Goal: Transaction & Acquisition: Purchase product/service

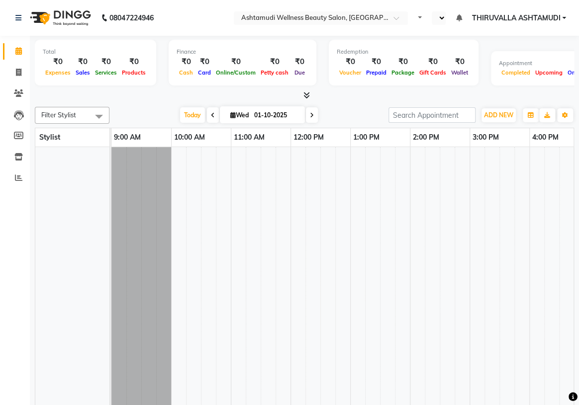
select select "en"
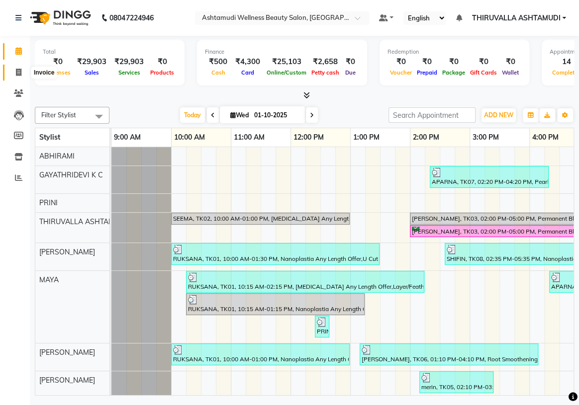
click at [17, 75] on icon at bounding box center [18, 72] width 5 height 7
select select "service"
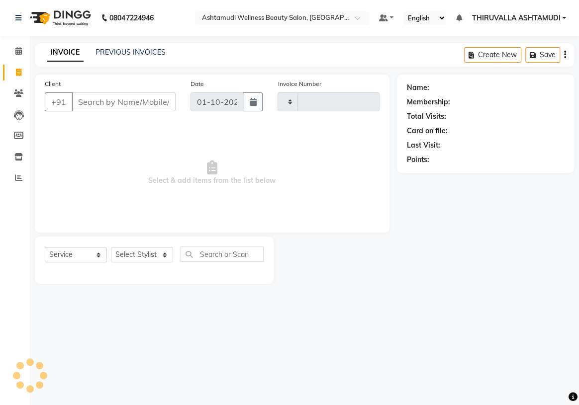
type input "1815"
select select "4634"
click at [132, 100] on input "Client" at bounding box center [124, 102] width 104 height 19
type input "79942512216"
click at [145, 107] on button "Add Client" at bounding box center [149, 102] width 51 height 19
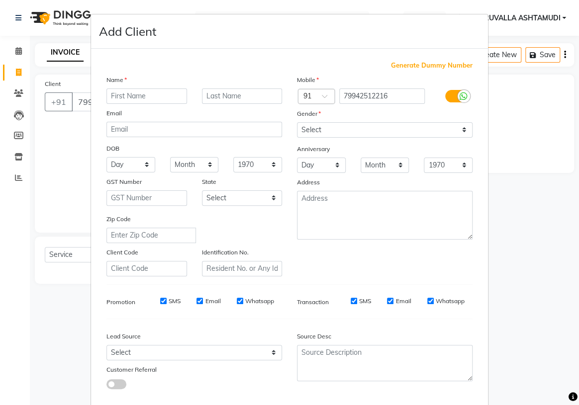
click at [166, 99] on input "text" at bounding box center [146, 96] width 81 height 15
type input "[PERSON_NAME]"
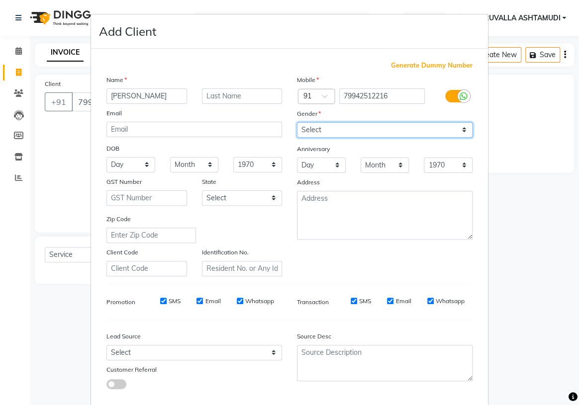
click at [372, 134] on select "Select Male Female Other Prefer Not To Say" at bounding box center [385, 129] width 176 height 15
select select "female"
click at [297, 122] on select "Select Male Female Other Prefer Not To Say" at bounding box center [385, 129] width 176 height 15
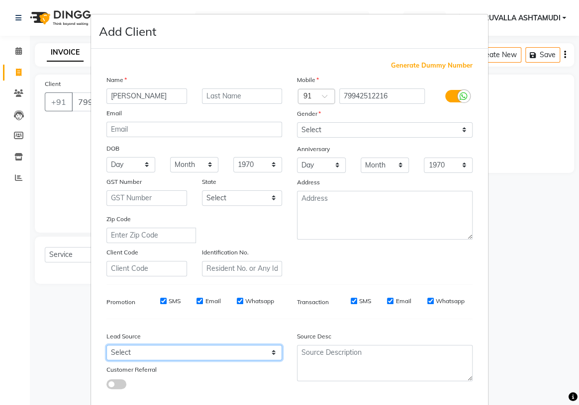
click at [271, 357] on select "Select Walk-in Referral Internet Friend Word of Mouth Advertisement Facebook Ju…" at bounding box center [194, 352] width 176 height 15
select select "31356"
click at [106, 347] on select "Select Walk-in Referral Internet Friend Word of Mouth Advertisement Facebook Ju…" at bounding box center [194, 352] width 176 height 15
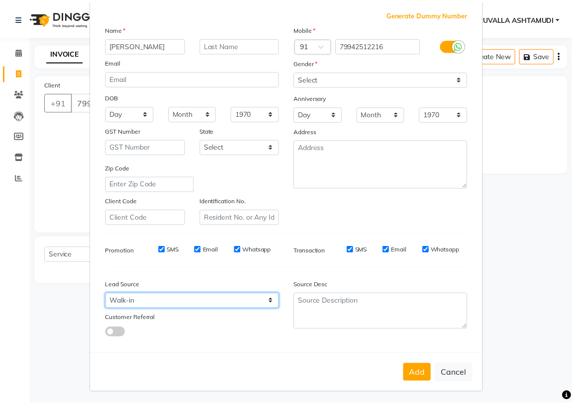
scroll to position [56, 0]
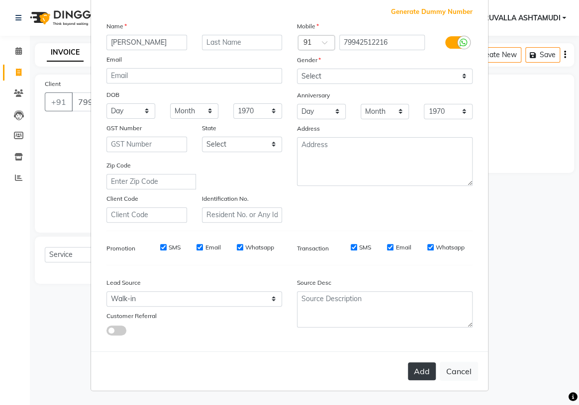
click at [424, 374] on button "Add" at bounding box center [422, 372] width 28 height 18
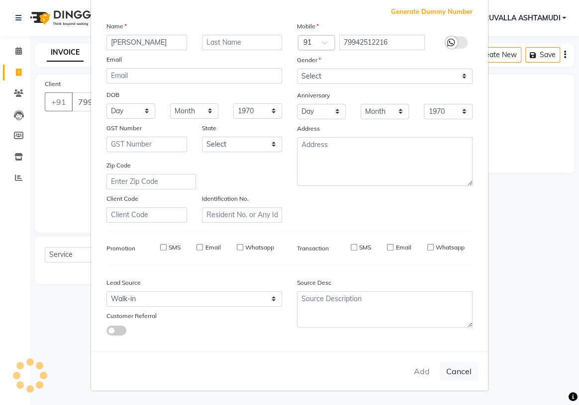
select select
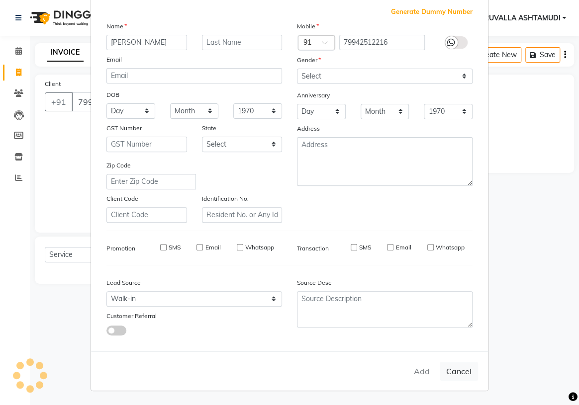
select select
checkbox input "false"
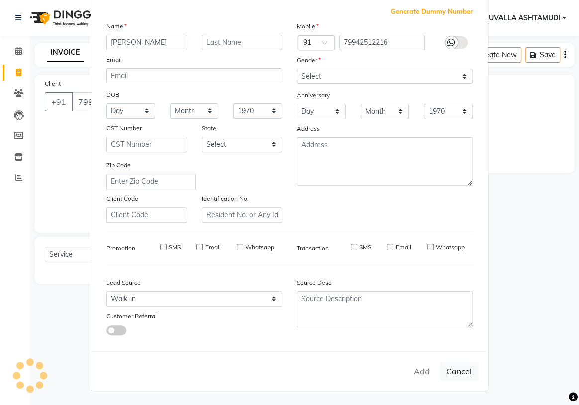
checkbox input "false"
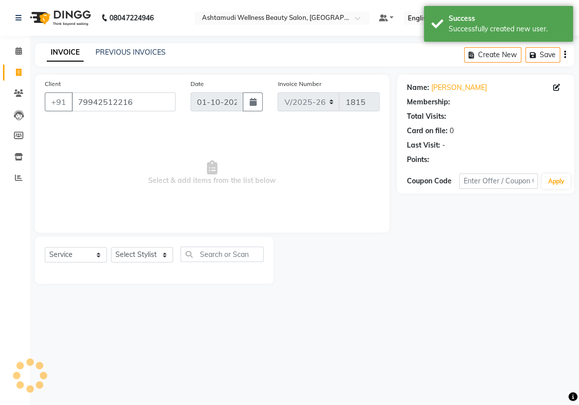
select select "1: Object"
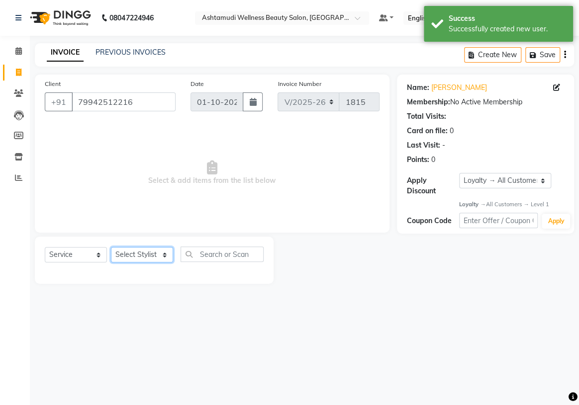
click at [158, 256] on select "Select Stylist ABHIRAMI Arya Eshani GAYATHRIDEVI K C Jisna KHEM MAYA MAYA PRINI…" at bounding box center [142, 254] width 62 height 15
select select "42901"
click at [111, 247] on select "Select Stylist ABHIRAMI Arya Eshani GAYATHRIDEVI K C Jisna KHEM MAYA MAYA PRINI…" at bounding box center [142, 254] width 62 height 15
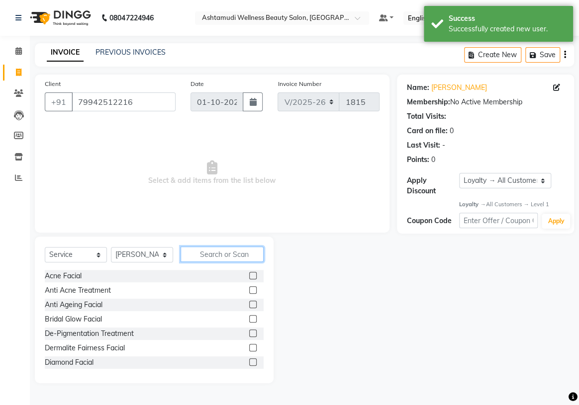
click at [214, 257] on input "text" at bounding box center [222, 254] width 83 height 15
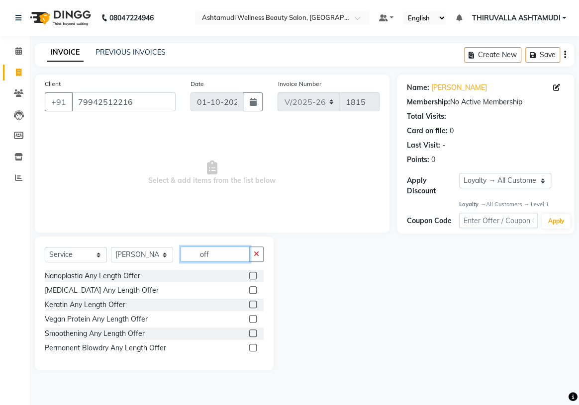
type input "off"
click at [251, 275] on label at bounding box center [252, 275] width 7 height 7
click at [251, 275] on input "checkbox" at bounding box center [252, 276] width 6 height 6
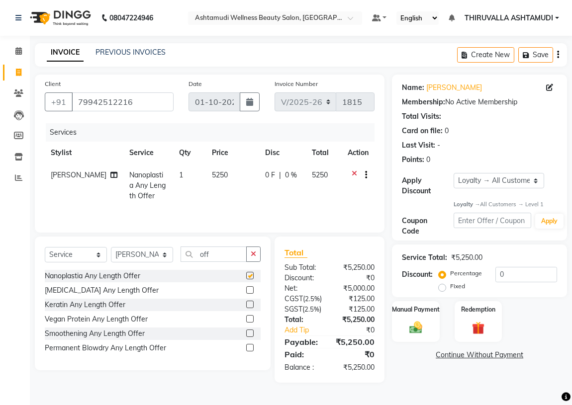
checkbox input "false"
drag, startPoint x: 230, startPoint y: 254, endPoint x: 194, endPoint y: 254, distance: 36.3
click at [194, 254] on input "off" at bounding box center [214, 254] width 66 height 15
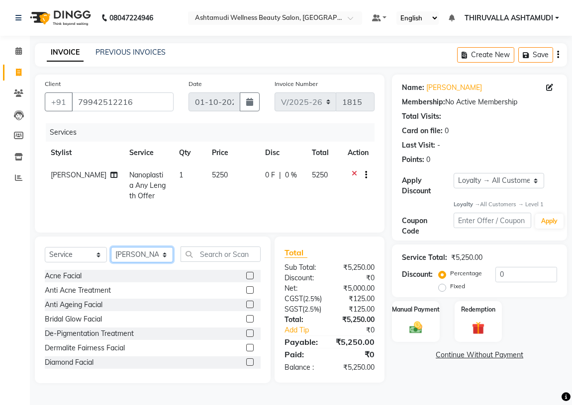
click at [167, 253] on select "Select Stylist ABHIRAMI Arya Eshani GAYATHRIDEVI K C Jisna KHEM MAYA MAYA PRINI…" at bounding box center [142, 254] width 62 height 15
select select "60487"
click at [111, 247] on select "Select Stylist ABHIRAMI Arya Eshani GAYATHRIDEVI K C Jisna KHEM MAYA MAYA PRINI…" at bounding box center [142, 254] width 62 height 15
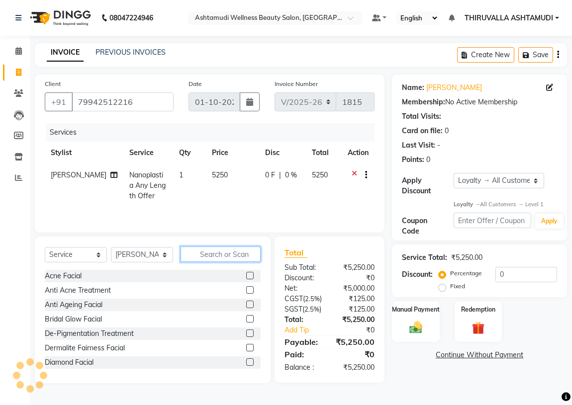
click at [218, 250] on input "text" at bounding box center [221, 254] width 80 height 15
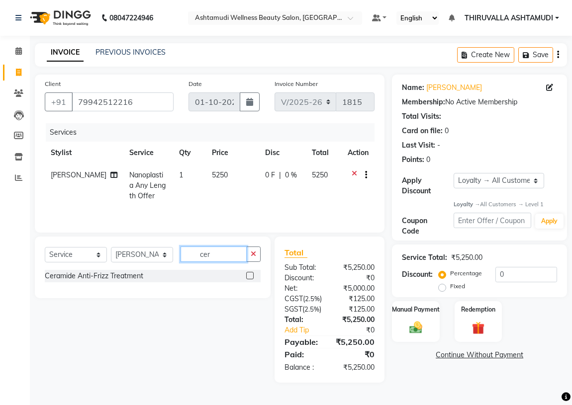
type input "cer"
click at [251, 275] on label at bounding box center [249, 275] width 7 height 7
click at [251, 275] on input "checkbox" at bounding box center [249, 276] width 6 height 6
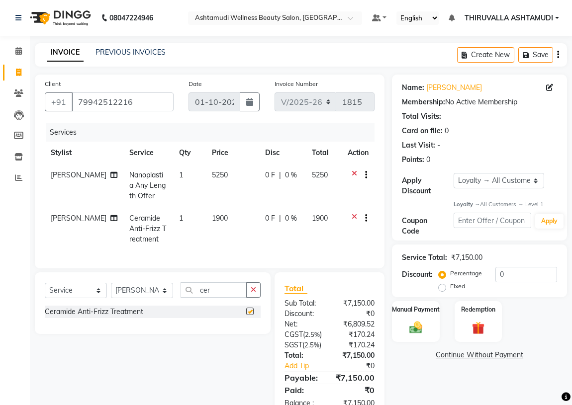
checkbox input "false"
drag, startPoint x: 218, startPoint y: 292, endPoint x: 184, endPoint y: 292, distance: 34.3
click at [184, 292] on input "cer" at bounding box center [214, 290] width 66 height 15
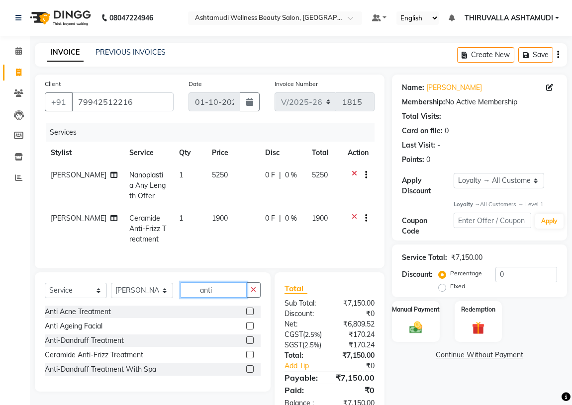
type input "anti"
click at [248, 330] on label at bounding box center [249, 325] width 7 height 7
click at [248, 330] on input "checkbox" at bounding box center [249, 326] width 6 height 6
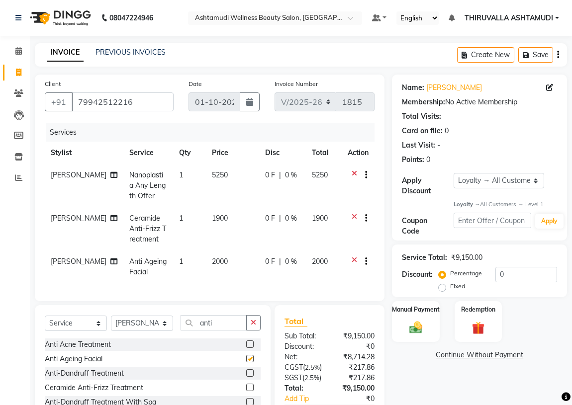
checkbox input "false"
drag, startPoint x: 220, startPoint y: 333, endPoint x: 187, endPoint y: 334, distance: 33.8
click at [187, 331] on input "anti" at bounding box center [214, 322] width 66 height 15
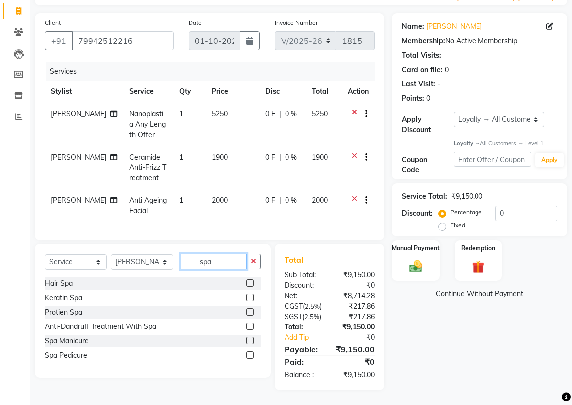
scroll to position [89, 0]
type input "spa"
click at [253, 352] on label at bounding box center [249, 355] width 7 height 7
click at [253, 353] on input "checkbox" at bounding box center [249, 356] width 6 height 6
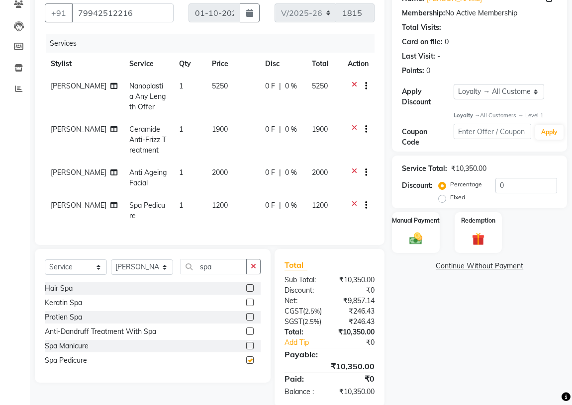
checkbox input "false"
click at [88, 275] on select "Select Service Product Membership Package Voucher Prepaid Gift Card" at bounding box center [76, 267] width 62 height 15
select select "product"
click at [45, 267] on select "Select Service Product Membership Package Voucher Prepaid Gift Card" at bounding box center [76, 267] width 62 height 15
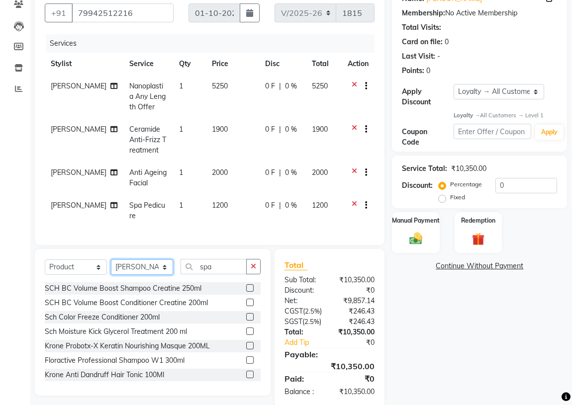
click at [164, 275] on select "Select Stylist ABHIRAMI Arya Eshani GAYATHRIDEVI K C Jisna KHEM MAYA MAYA PRINI…" at bounding box center [142, 267] width 62 height 15
select select "26995"
click at [111, 267] on select "Select Stylist ABHIRAMI Arya Eshani GAYATHRIDEVI K C Jisna KHEM MAYA MAYA PRINI…" at bounding box center [142, 267] width 62 height 15
drag, startPoint x: 218, startPoint y: 276, endPoint x: 182, endPoint y: 281, distance: 36.7
click at [182, 275] on input "spa" at bounding box center [214, 266] width 66 height 15
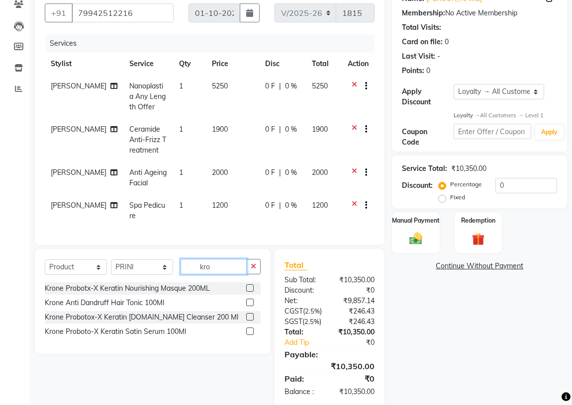
type input "kro"
click at [250, 321] on label at bounding box center [249, 316] width 7 height 7
click at [250, 321] on input "checkbox" at bounding box center [249, 317] width 6 height 6
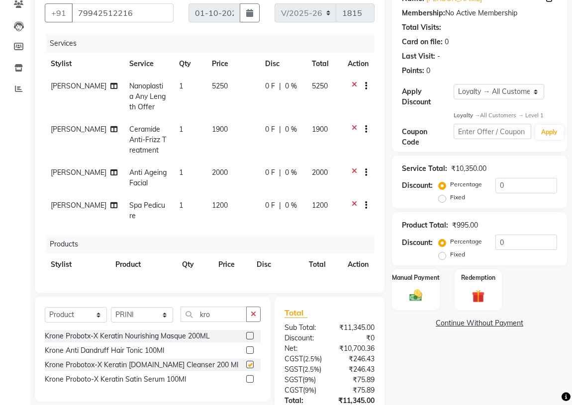
checkbox input "false"
click at [250, 336] on label at bounding box center [249, 335] width 7 height 7
click at [250, 336] on input "checkbox" at bounding box center [249, 336] width 6 height 6
checkbox input "false"
drag, startPoint x: 219, startPoint y: 317, endPoint x: 187, endPoint y: 320, distance: 32.5
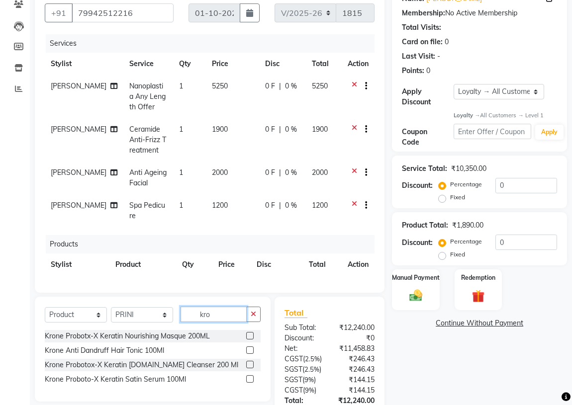
click at [187, 320] on input "kro" at bounding box center [214, 314] width 66 height 15
type input "matr"
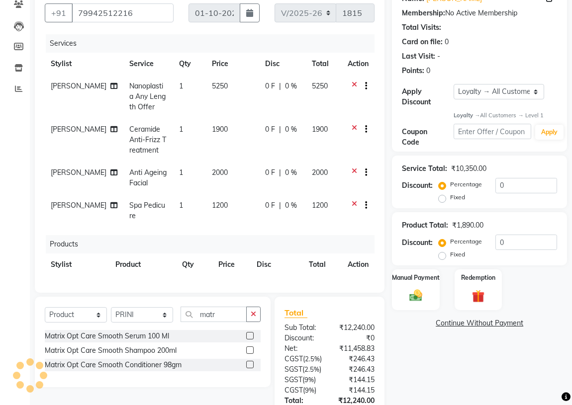
click at [250, 336] on label at bounding box center [249, 335] width 7 height 7
click at [250, 336] on input "checkbox" at bounding box center [249, 336] width 6 height 6
checkbox input "false"
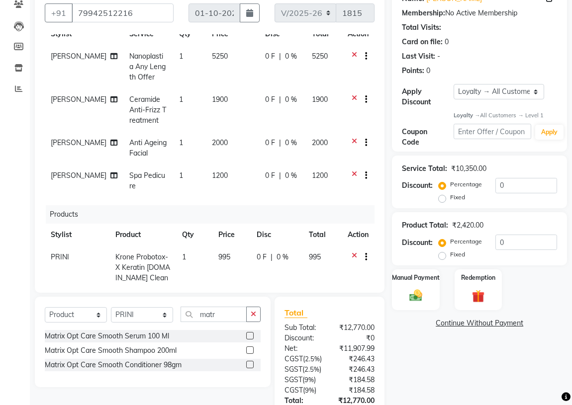
scroll to position [0, 0]
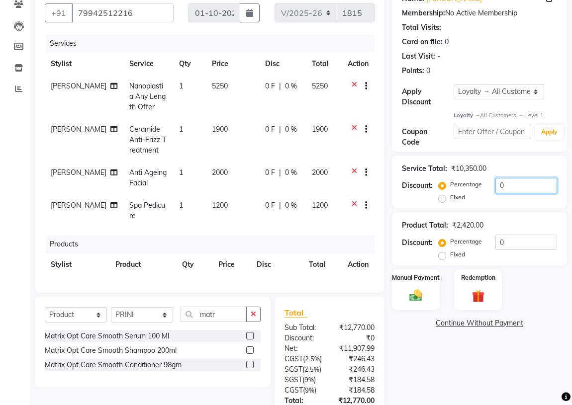
click at [519, 185] on input "0" at bounding box center [526, 185] width 62 height 15
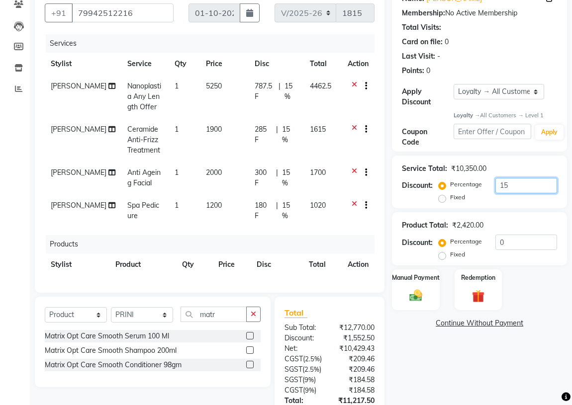
type input "15"
click at [285, 86] on span "15 %" at bounding box center [291, 91] width 13 height 21
select select "42901"
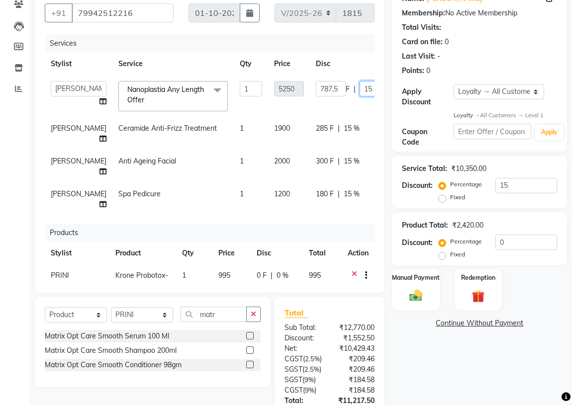
click at [360, 89] on input "15" at bounding box center [375, 88] width 30 height 15
type input "1"
click at [338, 111] on tr "ABHIRAMI Arya Eshani GAYATHRIDEVI K C Jisna KHEM MAYA MAYA PRINI RINA RAI SHINY…" at bounding box center [256, 96] width 423 height 42
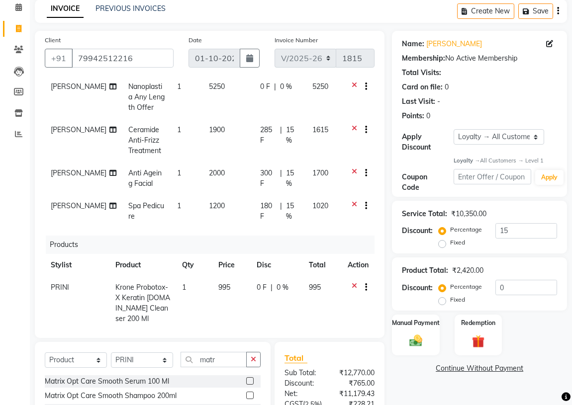
scroll to position [158, 0]
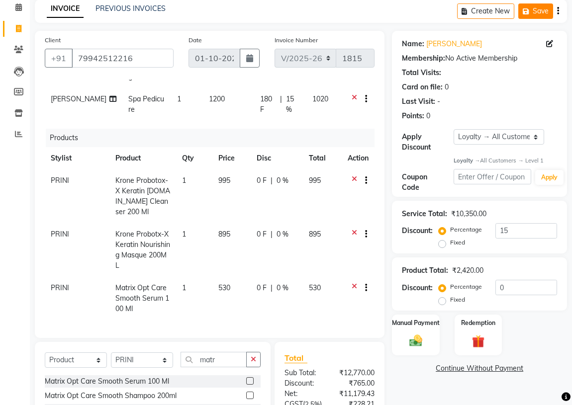
click at [534, 15] on button "Save" at bounding box center [535, 10] width 35 height 15
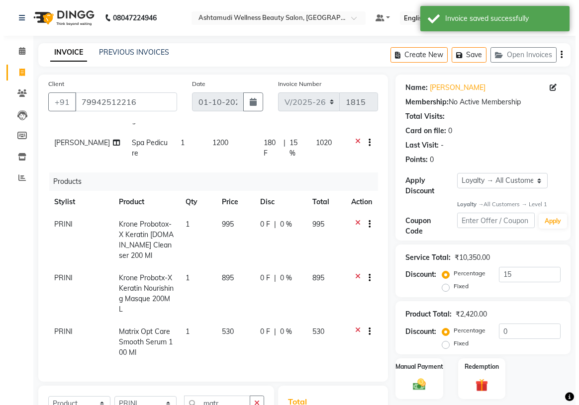
scroll to position [0, 0]
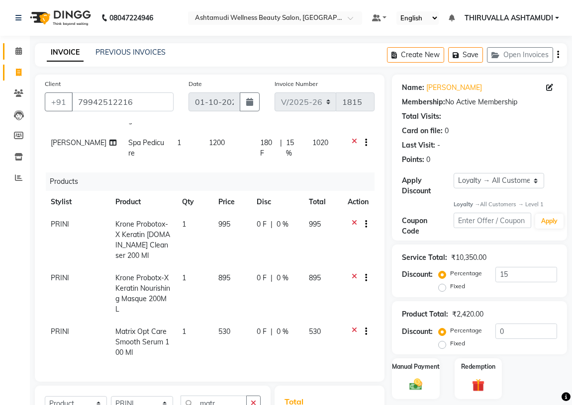
click at [21, 54] on icon at bounding box center [18, 50] width 6 height 7
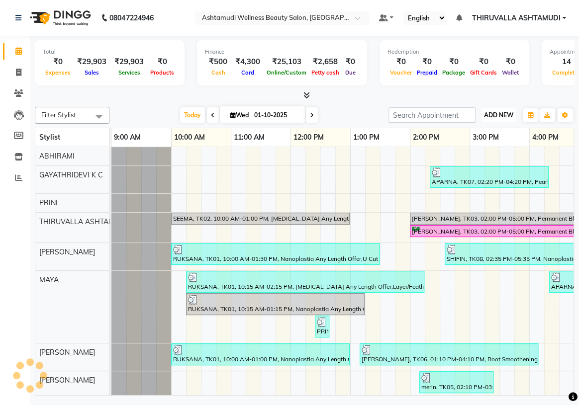
click at [492, 117] on span "ADD NEW" at bounding box center [498, 114] width 29 height 7
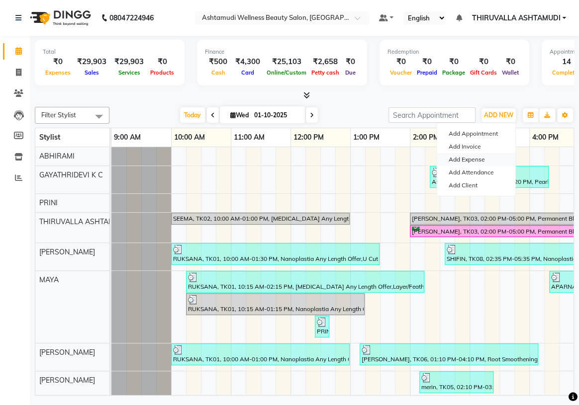
click at [473, 159] on link "Add Expense" at bounding box center [476, 159] width 79 height 13
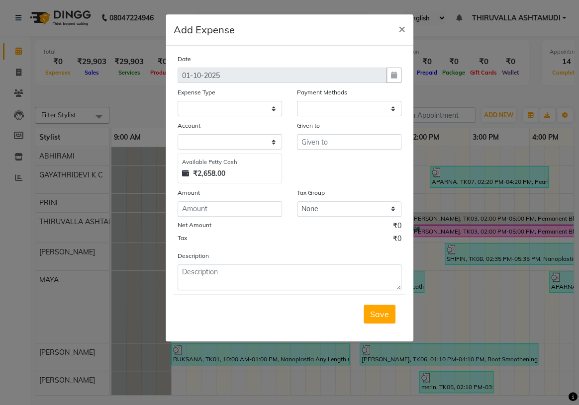
select select "1"
select select "3465"
click at [273, 109] on select "Select ACCOMODATION EXPENSES ADVERTISEMENT SALES PROMOTIONAL EXPENSES Bonus BRI…" at bounding box center [230, 108] width 104 height 15
select select "6082"
click at [178, 101] on select "Select ACCOMODATION EXPENSES ADVERTISEMENT SALES PROMOTIONAL EXPENSES Bonus BRI…" at bounding box center [230, 108] width 104 height 15
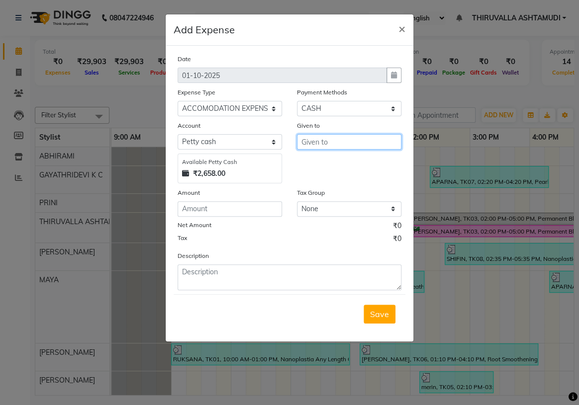
click at [330, 149] on input "text" at bounding box center [349, 141] width 104 height 15
type input "jony"
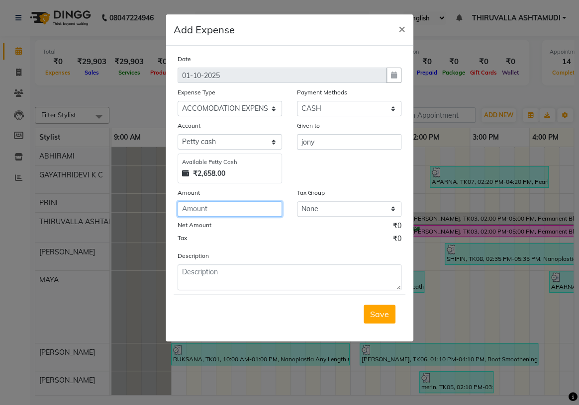
click at [223, 202] on input "number" at bounding box center [230, 208] width 104 height 15
type input "1200"
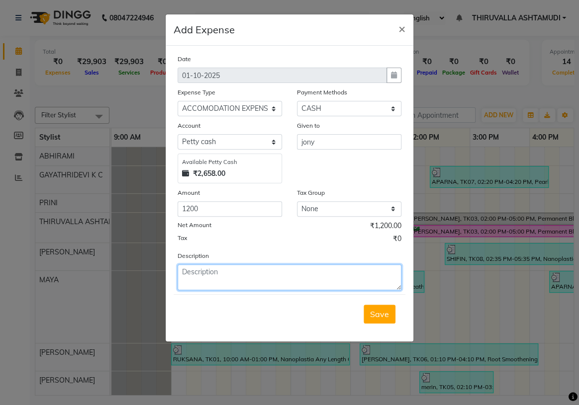
click at [238, 278] on textarea at bounding box center [290, 278] width 224 height 26
type textarea "monthly auto"
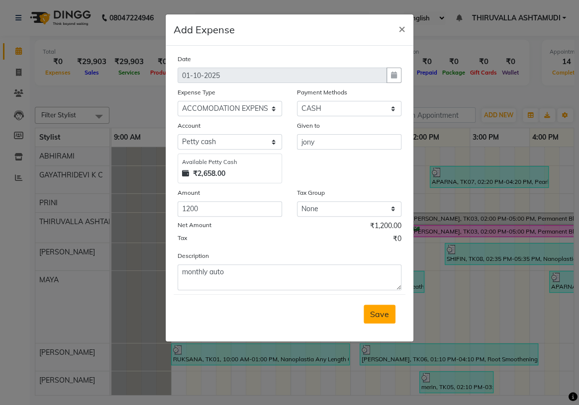
click at [378, 317] on span "Save" at bounding box center [379, 314] width 19 height 10
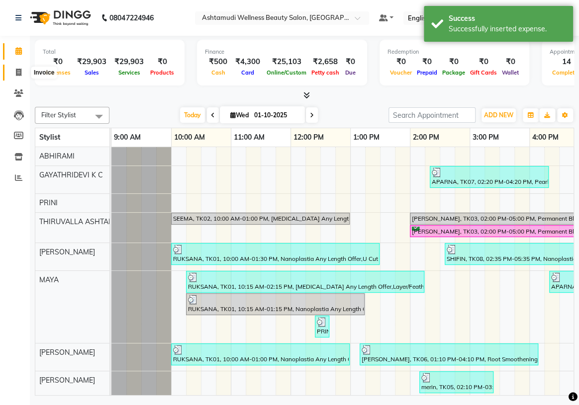
click at [18, 76] on icon at bounding box center [18, 72] width 5 height 7
select select "service"
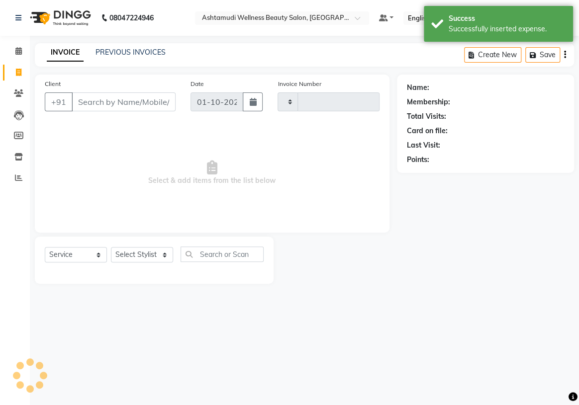
type input "1815"
select select "4634"
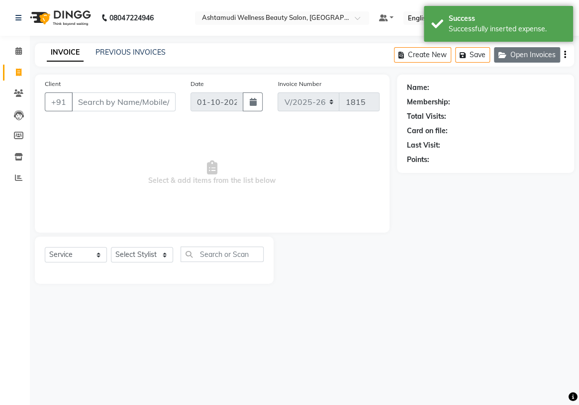
click at [539, 57] on button "Open Invoices" at bounding box center [527, 54] width 66 height 15
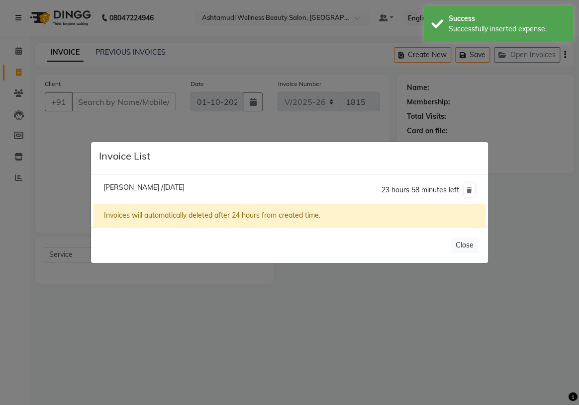
click at [161, 188] on span "Anakha /01 October 2025" at bounding box center [143, 187] width 81 height 9
type input "79942512216"
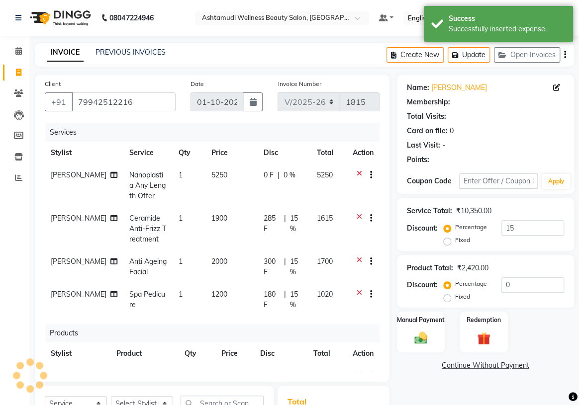
type input "0"
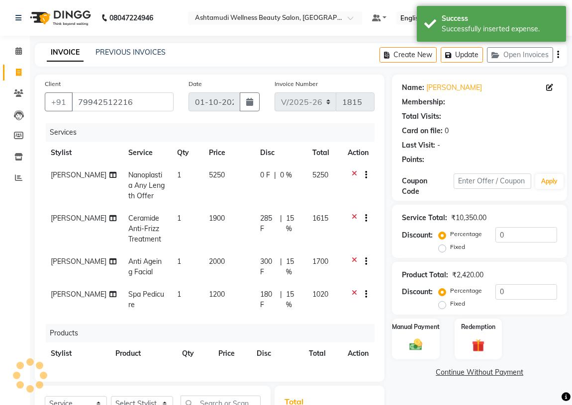
select select "1: Object"
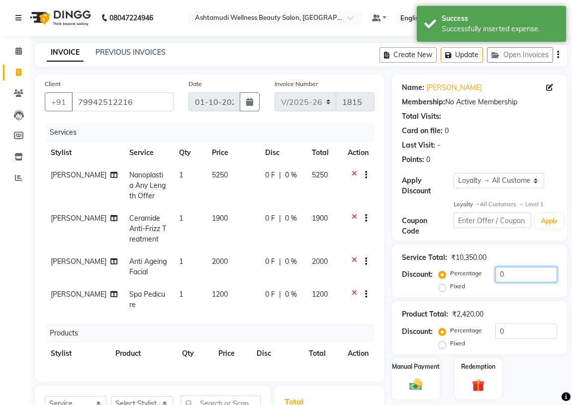
drag, startPoint x: 512, startPoint y: 274, endPoint x: 481, endPoint y: 272, distance: 31.4
click at [481, 272] on div "Percentage Fixed 0" at bounding box center [499, 280] width 116 height 27
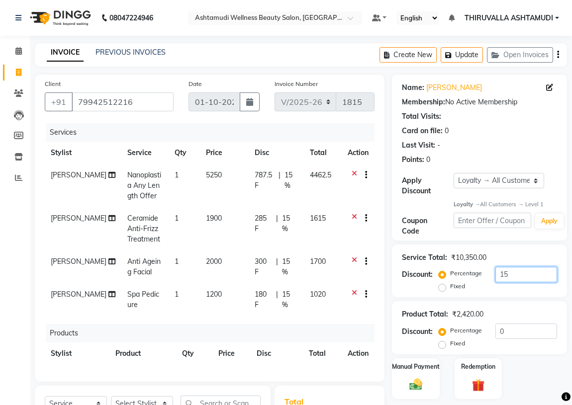
type input "15"
click at [285, 181] on span "15 %" at bounding box center [291, 180] width 13 height 21
select select "42901"
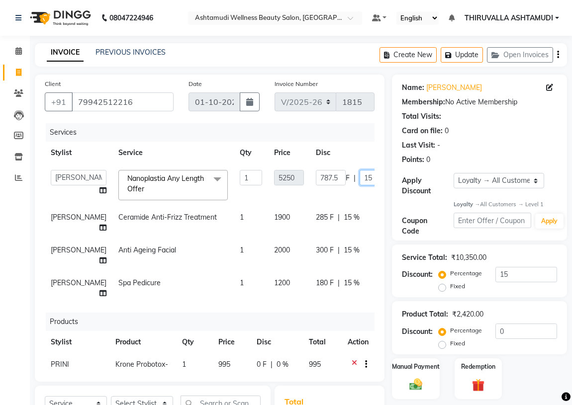
click at [360, 173] on input "15" at bounding box center [375, 177] width 30 height 15
type input "1"
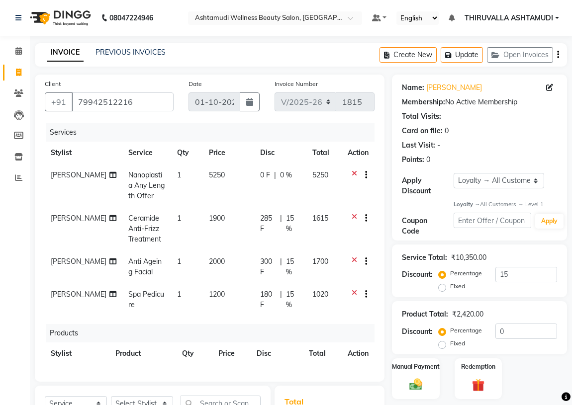
click at [338, 202] on tr "KHEM MAYA Nanoplastia Any Length Offer 1 5250 0 F | 0 % 5250" at bounding box center [210, 185] width 330 height 43
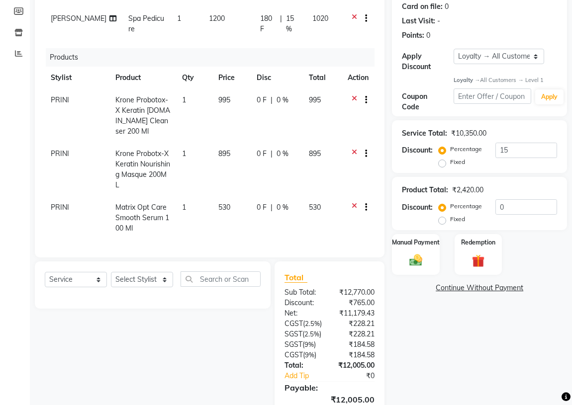
scroll to position [135, 0]
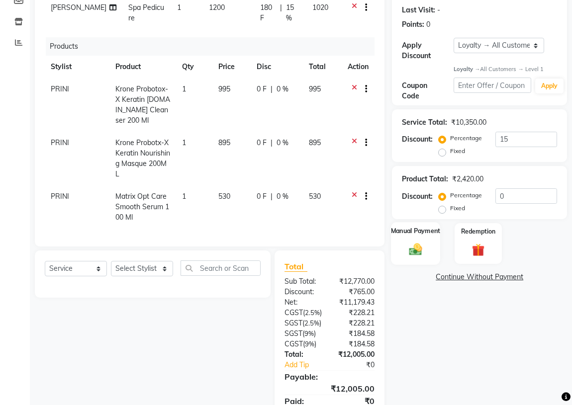
click at [417, 254] on img at bounding box center [415, 249] width 21 height 15
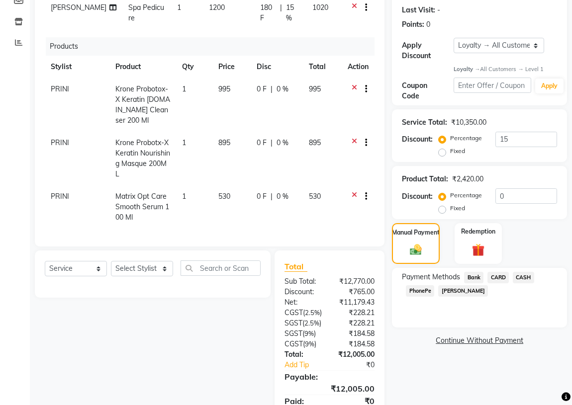
click at [524, 276] on span "CASH" at bounding box center [523, 277] width 21 height 11
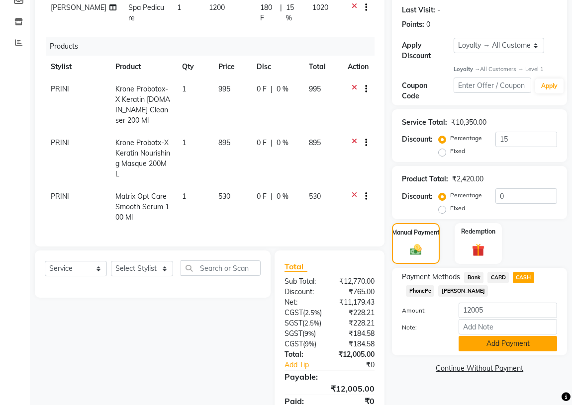
click at [520, 344] on button "Add Payment" at bounding box center [508, 343] width 99 height 15
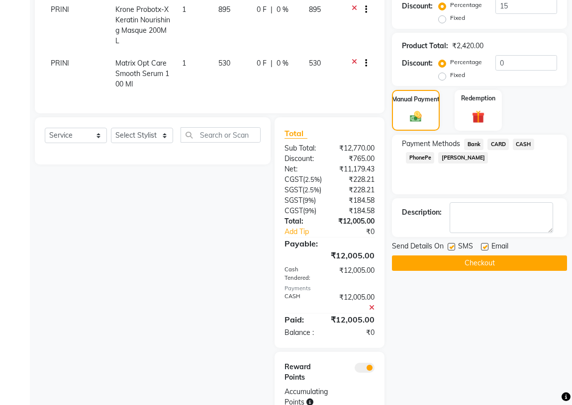
scroll to position [271, 0]
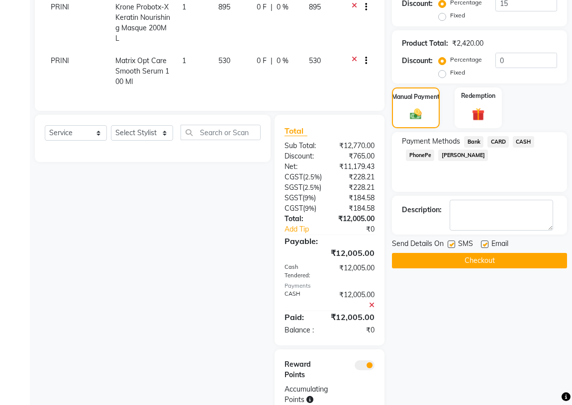
click at [372, 309] on icon at bounding box center [371, 305] width 5 height 7
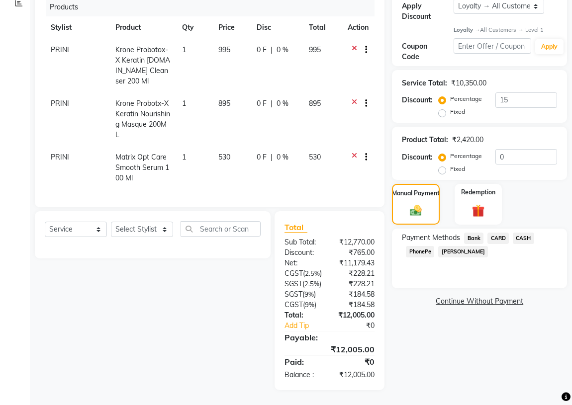
click at [520, 233] on span "CASH" at bounding box center [523, 238] width 21 height 11
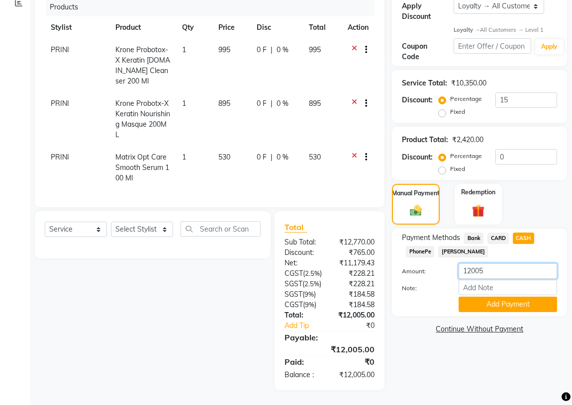
click at [496, 264] on input "12005" at bounding box center [508, 271] width 99 height 15
type input "12000"
click at [510, 297] on button "Add Payment" at bounding box center [508, 304] width 99 height 15
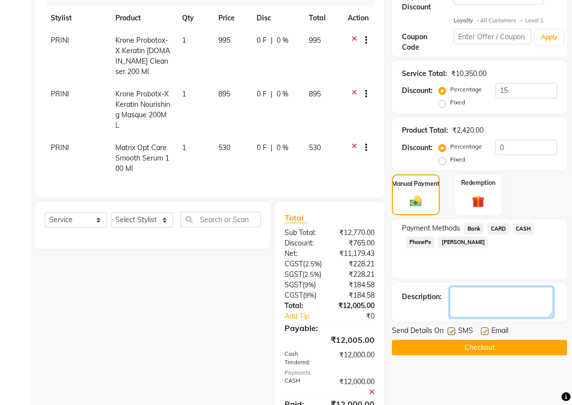
click at [489, 305] on textarea at bounding box center [501, 302] width 103 height 31
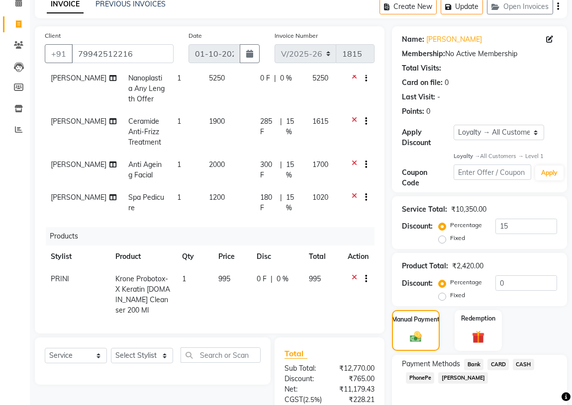
scroll to position [0, 0]
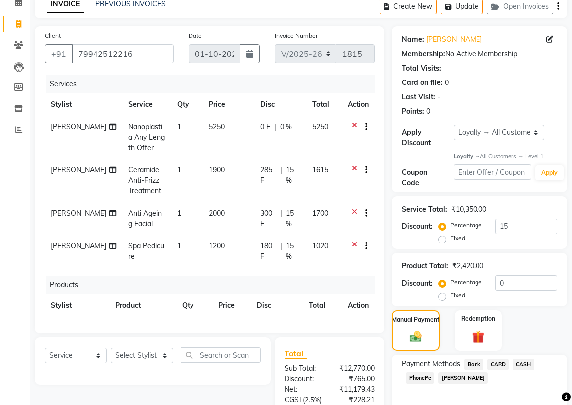
type textarea "5..dis"
click at [518, 225] on input "15" at bounding box center [526, 226] width 62 height 15
type input "1"
type input "20"
click at [287, 127] on span "20 %" at bounding box center [294, 132] width 14 height 21
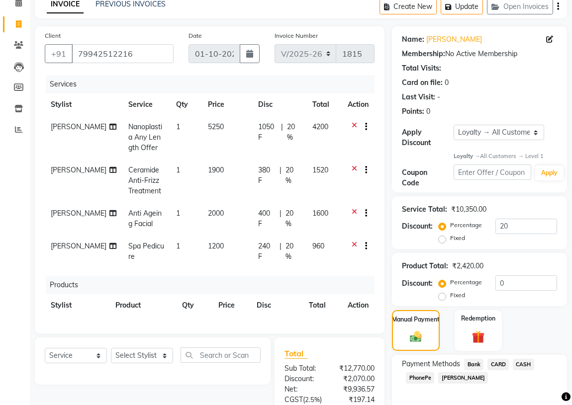
select select "42901"
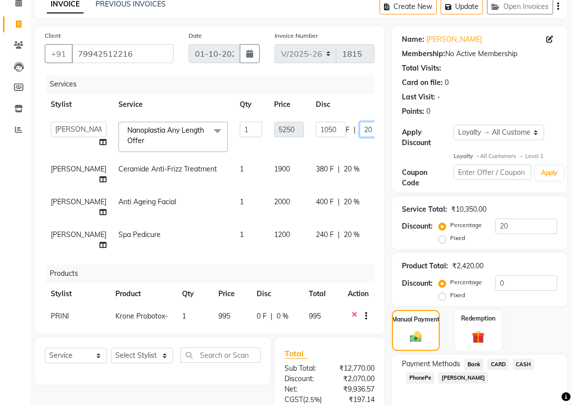
click at [360, 132] on input "20" at bounding box center [375, 129] width 30 height 15
type input "2"
click at [362, 249] on tr "Eshani Spa Pedicure 1 1200 240 F | 20 % 960" at bounding box center [254, 240] width 418 height 33
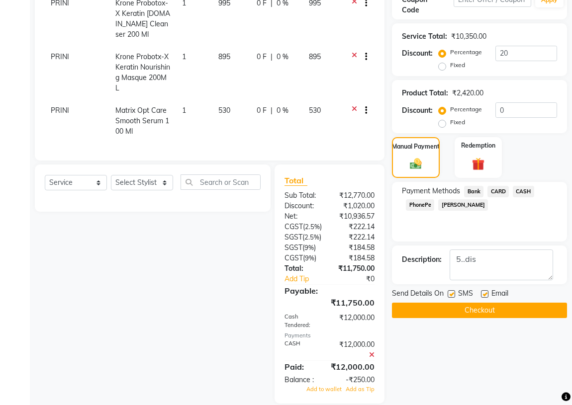
scroll to position [229, 0]
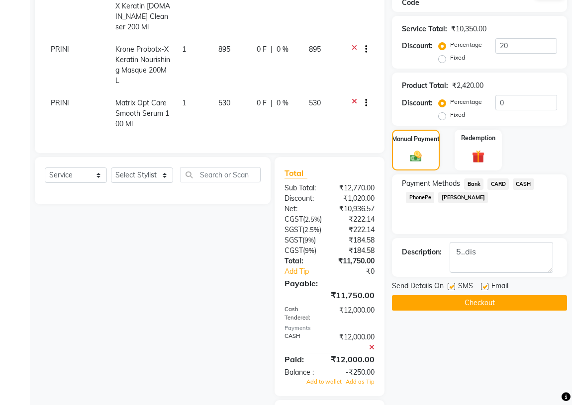
click at [371, 351] on icon at bounding box center [371, 347] width 5 height 7
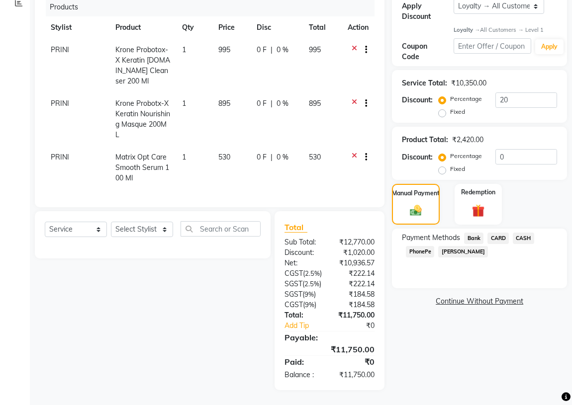
scroll to position [184, 0]
click at [516, 93] on input "20" at bounding box center [526, 100] width 62 height 15
type input "2"
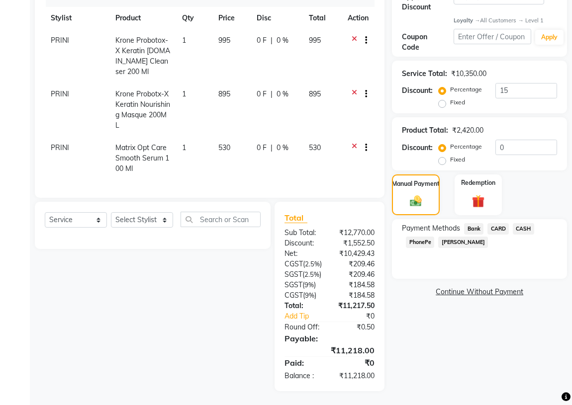
click at [488, 346] on div "Name: Anakha Membership: No Active Membership Total Visits: Card on file: 0 Las…" at bounding box center [483, 141] width 183 height 501
click at [439, 348] on div "Name: Anakha Membership: No Active Membership Total Visits: Card on file: 0 Las…" at bounding box center [483, 141] width 183 height 501
click at [522, 229] on span "CASH" at bounding box center [523, 228] width 21 height 11
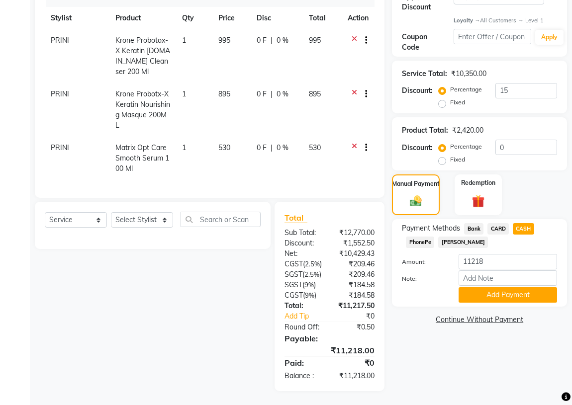
click at [431, 343] on div "Name: Anakha Membership: No Active Membership Total Visits: Card on file: 0 Las…" at bounding box center [483, 141] width 183 height 501
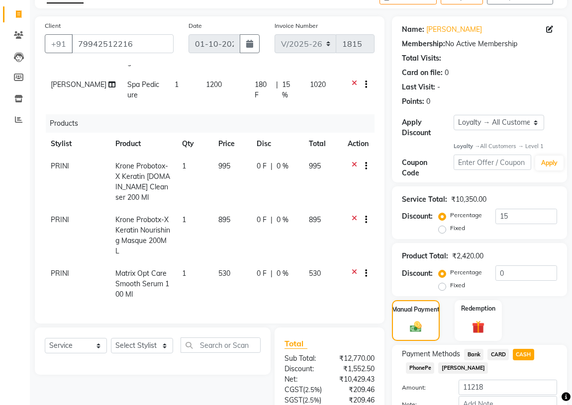
scroll to position [48, 0]
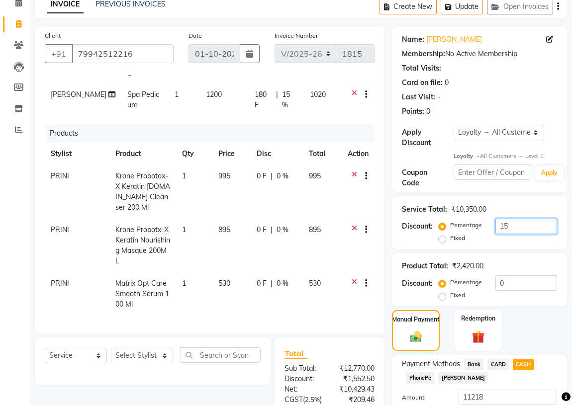
click at [521, 221] on input "15" at bounding box center [526, 226] width 62 height 15
type input "1"
click at [529, 310] on div "Manual Payment Redemption" at bounding box center [480, 330] width 190 height 41
click at [352, 304] on td at bounding box center [358, 294] width 33 height 43
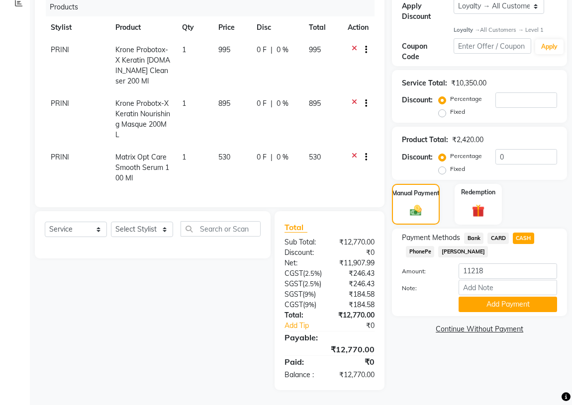
scroll to position [184, 0]
click at [516, 97] on input "number" at bounding box center [526, 100] width 62 height 15
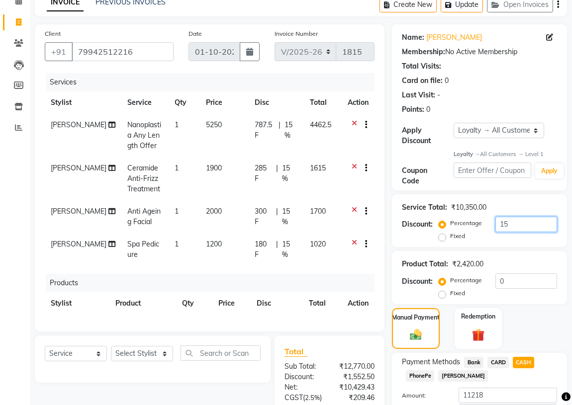
scroll to position [48, 0]
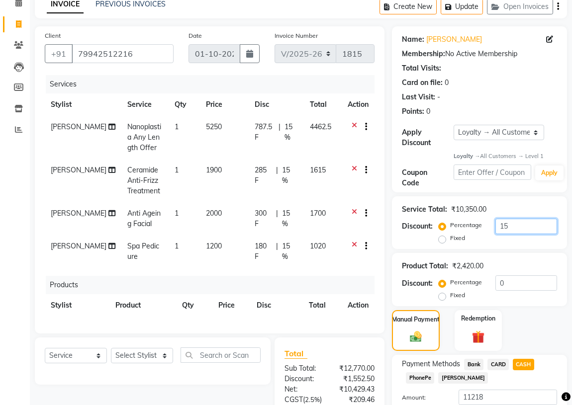
type input "15"
click at [285, 125] on span "15 %" at bounding box center [291, 132] width 13 height 21
select select "42901"
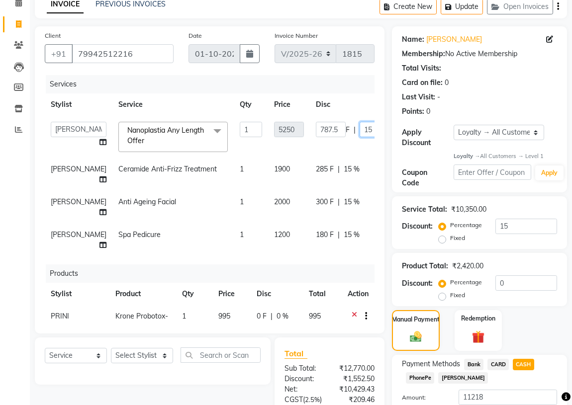
click at [360, 129] on input "15" at bounding box center [375, 129] width 30 height 15
type input "1"
click at [328, 146] on tr "ABHIRAMI Arya Eshani GAYATHRIDEVI K C Jisna KHEM MAYA MAYA PRINI RINA RAI SHINY…" at bounding box center [256, 137] width 423 height 42
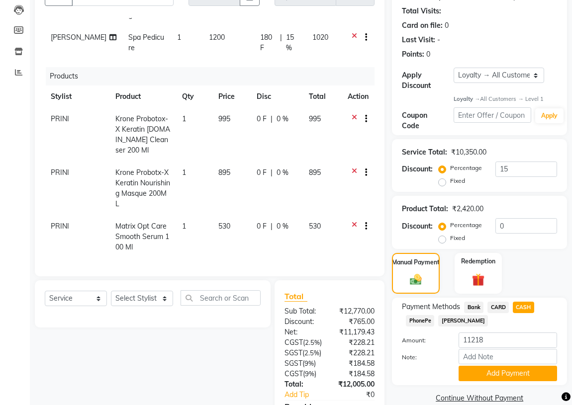
scroll to position [184, 0]
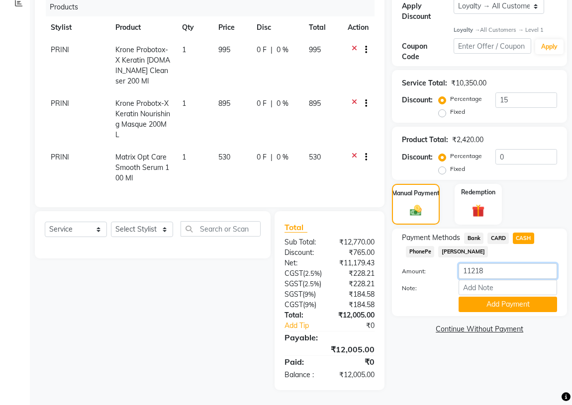
click at [492, 264] on input "11218" at bounding box center [508, 271] width 99 height 15
type input "1"
type input "12000"
click at [489, 297] on button "Add Payment" at bounding box center [508, 304] width 99 height 15
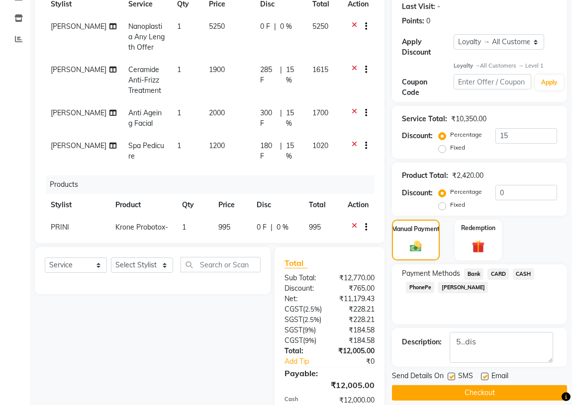
scroll to position [0, 0]
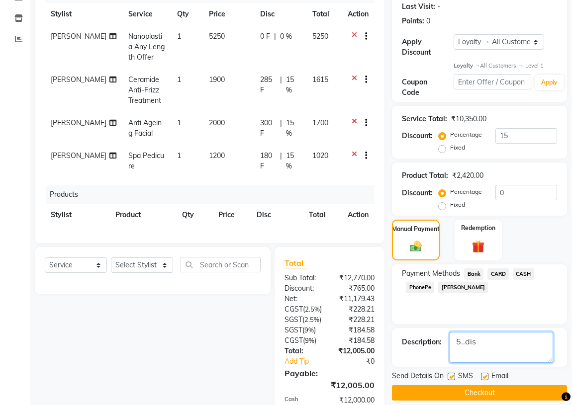
drag, startPoint x: 488, startPoint y: 342, endPoint x: 423, endPoint y: 342, distance: 65.2
click at [430, 343] on div "Description:" at bounding box center [479, 347] width 155 height 31
drag, startPoint x: 527, startPoint y: 139, endPoint x: 490, endPoint y: 142, distance: 37.4
click at [490, 142] on div "Percentage Fixed 15" at bounding box center [499, 141] width 116 height 27
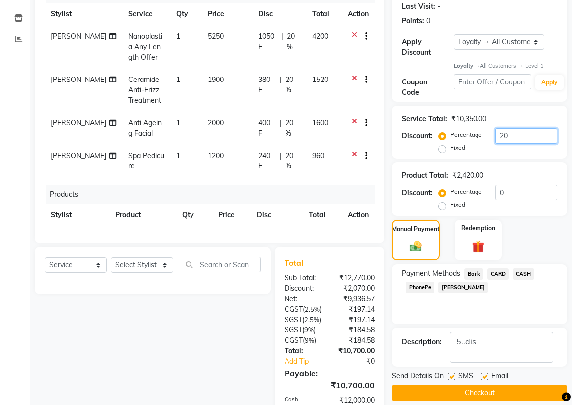
type input "20"
drag, startPoint x: 481, startPoint y: 341, endPoint x: 443, endPoint y: 340, distance: 37.3
click at [443, 340] on div "Description:" at bounding box center [479, 347] width 155 height 31
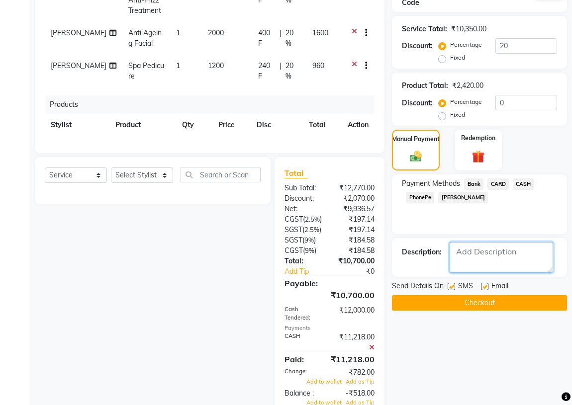
scroll to position [319, 0]
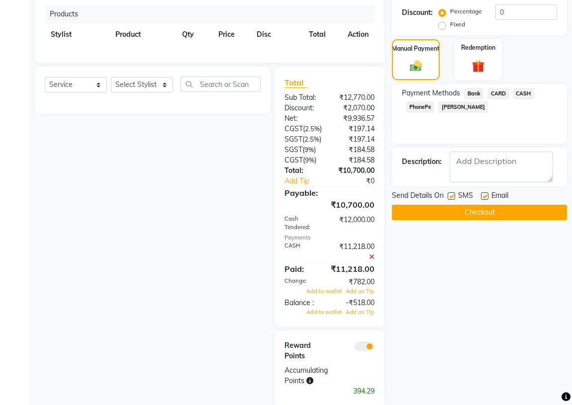
click at [372, 261] on icon at bounding box center [371, 257] width 5 height 7
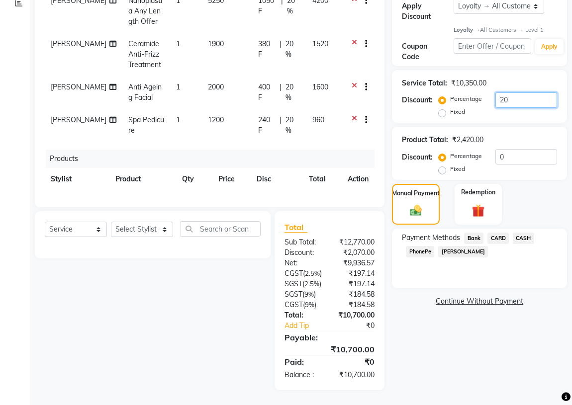
click at [523, 93] on input "20" at bounding box center [526, 100] width 62 height 15
type input "2"
click at [512, 93] on input "number" at bounding box center [526, 100] width 62 height 15
type input "20"
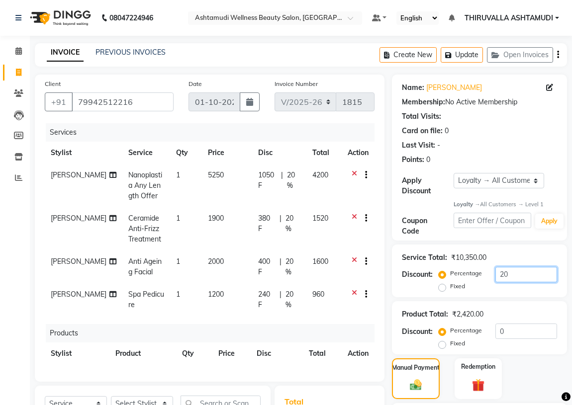
scroll to position [0, 0]
click at [287, 174] on span "20 %" at bounding box center [294, 180] width 14 height 21
select select "42901"
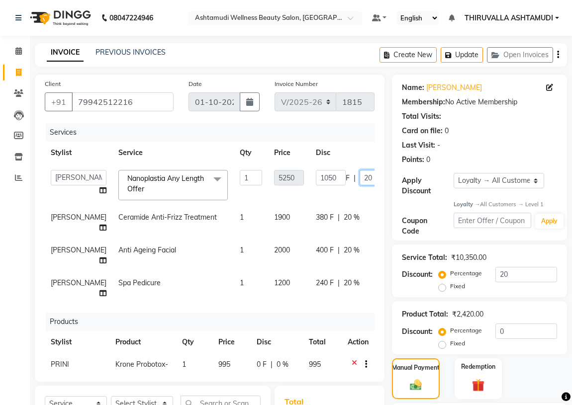
click at [360, 177] on input "20" at bounding box center [375, 177] width 30 height 15
type input "2"
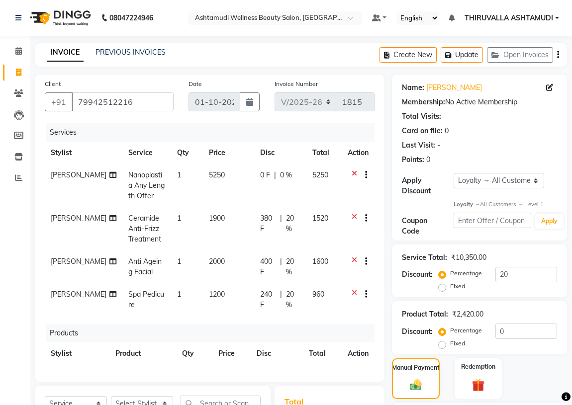
click at [337, 197] on tr "KHEM MAYA Nanoplastia Any Length Offer 1 5250 0 F | 0 % 5250" at bounding box center [210, 185] width 330 height 43
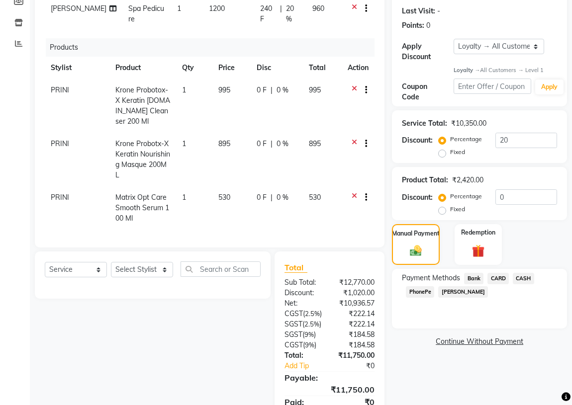
scroll to position [135, 0]
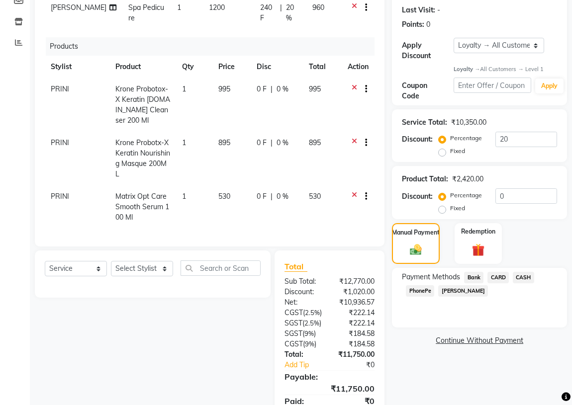
click at [529, 278] on span "CASH" at bounding box center [523, 277] width 21 height 11
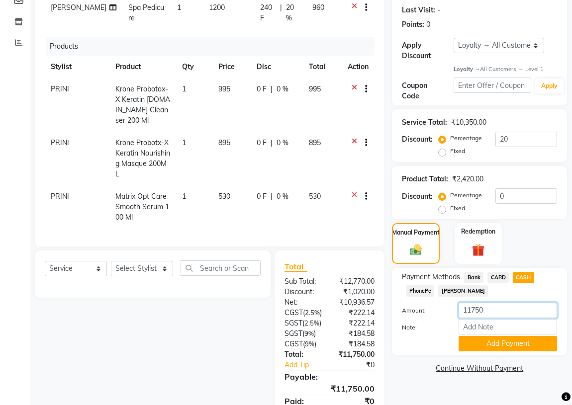
drag, startPoint x: 489, startPoint y: 308, endPoint x: 472, endPoint y: 308, distance: 16.9
click at [472, 308] on input "11750" at bounding box center [508, 310] width 99 height 15
type input "11000"
click at [504, 343] on button "Add Payment" at bounding box center [508, 343] width 99 height 15
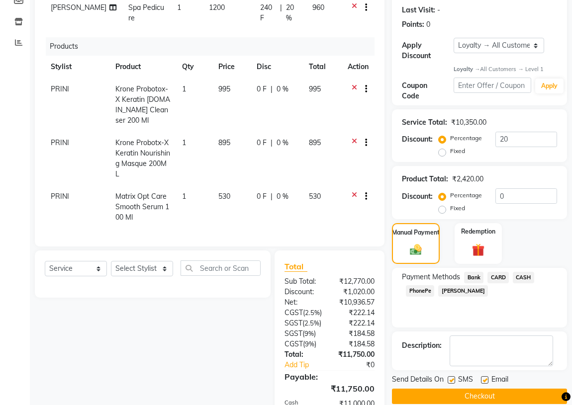
click at [426, 292] on span "PhonePe" at bounding box center [420, 291] width 28 height 11
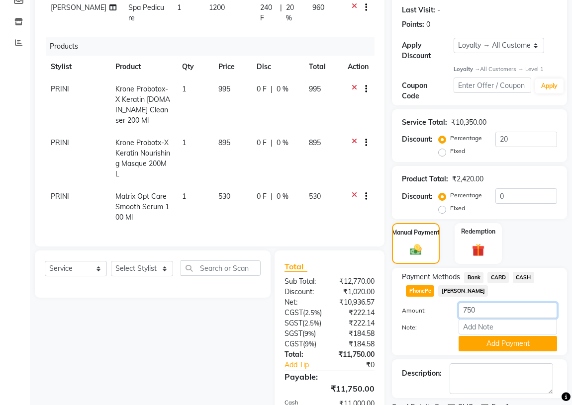
drag, startPoint x: 476, startPoint y: 310, endPoint x: 461, endPoint y: 310, distance: 15.4
click at [461, 310] on input "750" at bounding box center [508, 310] width 99 height 15
type input "500"
click at [504, 342] on button "Add Payment" at bounding box center [508, 343] width 99 height 15
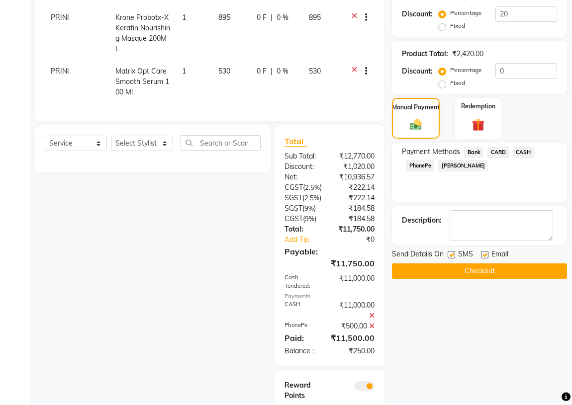
scroll to position [271, 0]
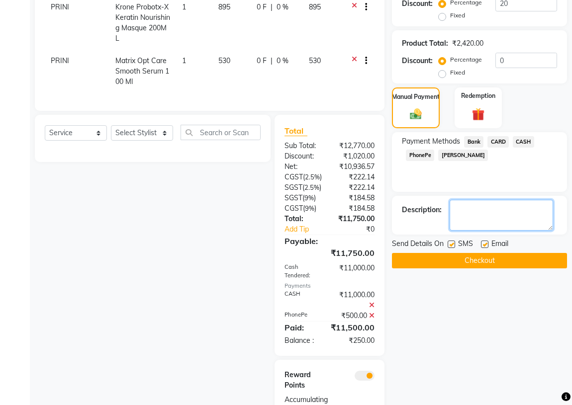
click at [502, 211] on textarea at bounding box center [501, 215] width 103 height 31
type textarea "250dis"
click at [482, 262] on button "Checkout" at bounding box center [479, 260] width 175 height 15
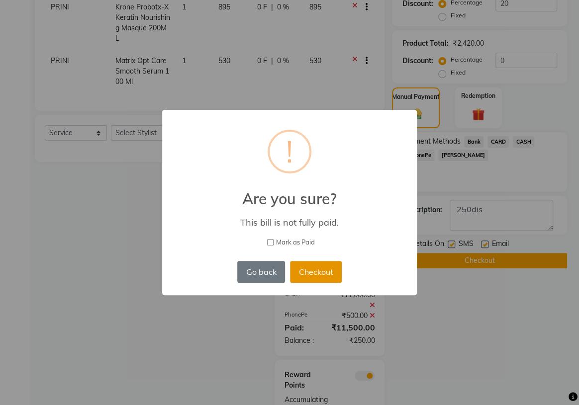
click at [322, 277] on button "Checkout" at bounding box center [316, 272] width 52 height 22
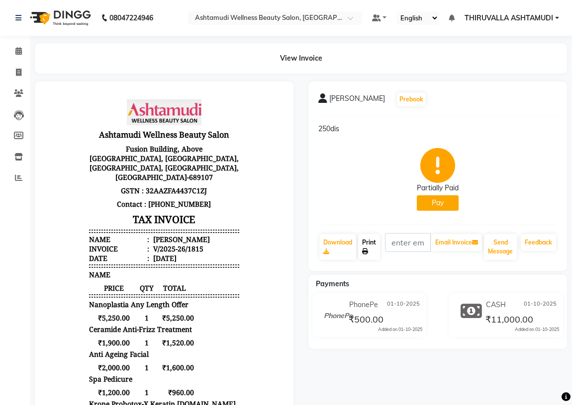
click at [369, 244] on link "Print" at bounding box center [369, 247] width 22 height 26
click at [17, 179] on icon at bounding box center [18, 177] width 7 height 7
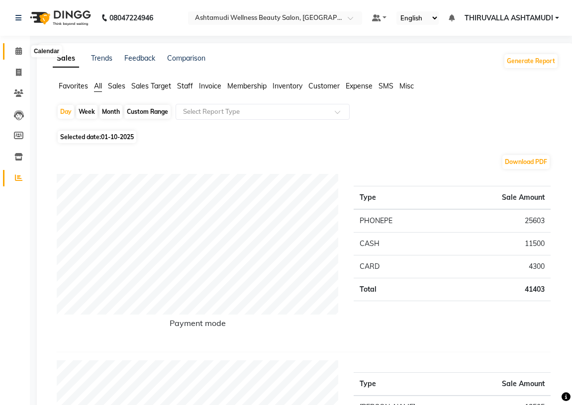
click at [20, 54] on icon at bounding box center [18, 50] width 6 height 7
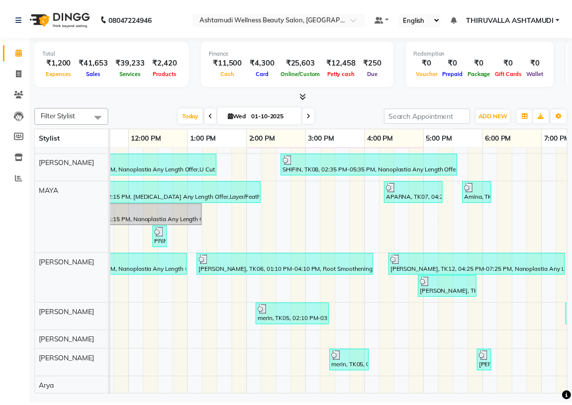
scroll to position [0, 164]
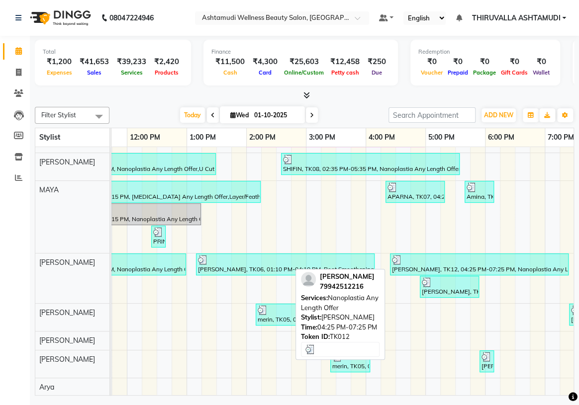
click at [459, 263] on div at bounding box center [479, 260] width 175 height 10
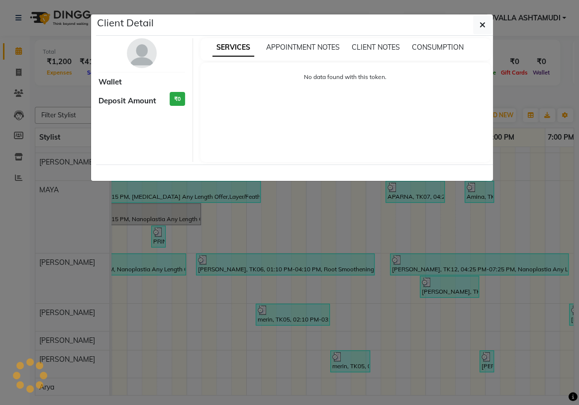
select select "3"
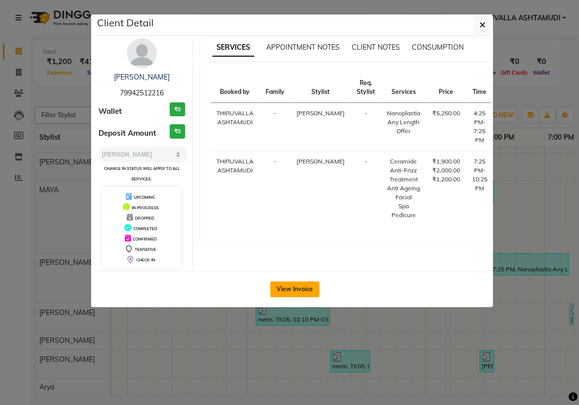
click at [284, 286] on button "View Invoice" at bounding box center [294, 290] width 49 height 16
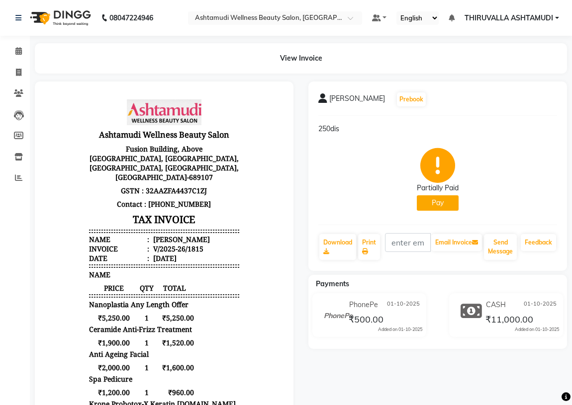
click at [347, 316] on div "₹500.00" at bounding box center [365, 319] width 37 height 13
click at [363, 306] on span "PhonePe" at bounding box center [363, 305] width 29 height 10
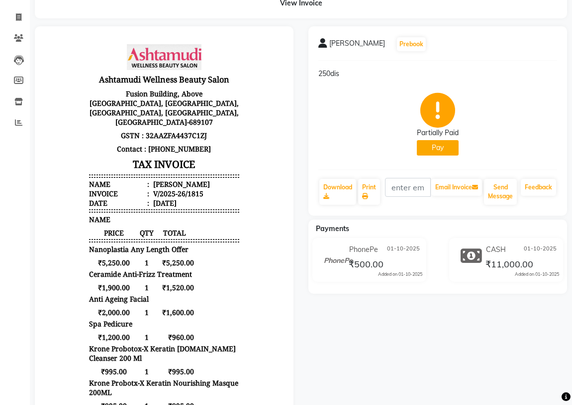
scroll to position [45, 0]
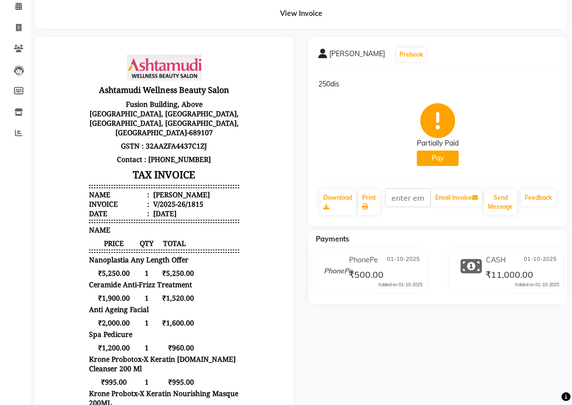
click at [374, 272] on span "₹500.00" at bounding box center [366, 276] width 35 height 14
click at [451, 199] on button "Email Invoice" at bounding box center [456, 198] width 51 height 17
click at [436, 222] on div "anakha Prebook 250dis Partially Paid Pay Download Print Email Invoice Send Mess…" at bounding box center [437, 132] width 259 height 190
click at [442, 159] on button "Pay" at bounding box center [438, 158] width 42 height 15
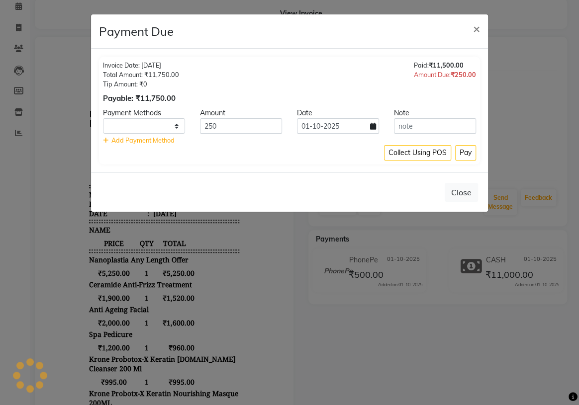
select select "1"
click at [178, 124] on select "Bank CARD CASH PhonePe Tamara" at bounding box center [144, 125] width 82 height 15
click at [103, 118] on select "Bank CARD CASH PhonePe Tamara" at bounding box center [144, 125] width 82 height 15
click at [156, 140] on span "Add Payment Method" at bounding box center [142, 140] width 63 height 8
select select "1"
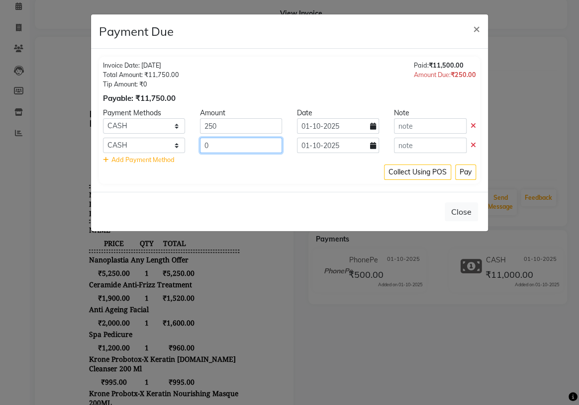
click at [233, 143] on input "0" at bounding box center [241, 145] width 82 height 15
type input "250"
click at [213, 168] on div "Collect Using POS Pay" at bounding box center [289, 172] width 373 height 15
drag, startPoint x: 223, startPoint y: 150, endPoint x: 197, endPoint y: 149, distance: 25.9
click at [197, 149] on div "250" at bounding box center [241, 145] width 97 height 15
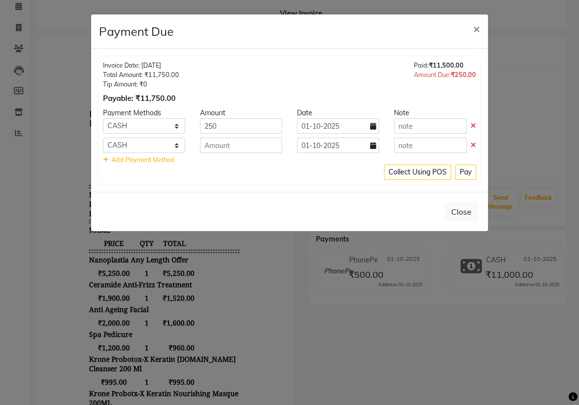
click at [472, 145] on icon at bounding box center [473, 145] width 5 height 7
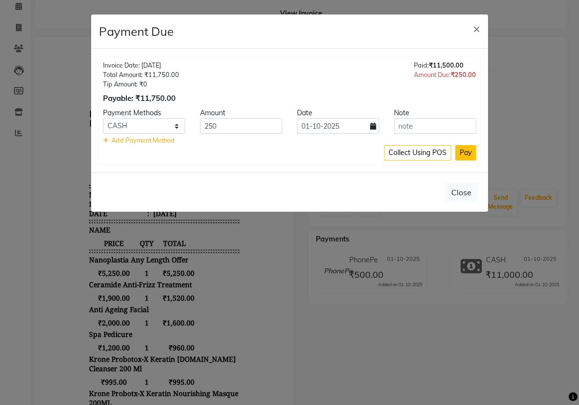
click at [467, 154] on button "Pay" at bounding box center [465, 152] width 21 height 15
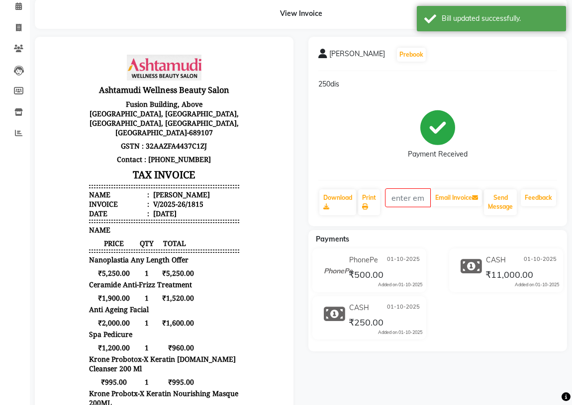
click at [336, 311] on icon at bounding box center [334, 314] width 21 height 19
click at [361, 313] on div "CASH 01-10-2025" at bounding box center [385, 307] width 76 height 15
click at [402, 307] on span "01-10-2025" at bounding box center [403, 308] width 33 height 10
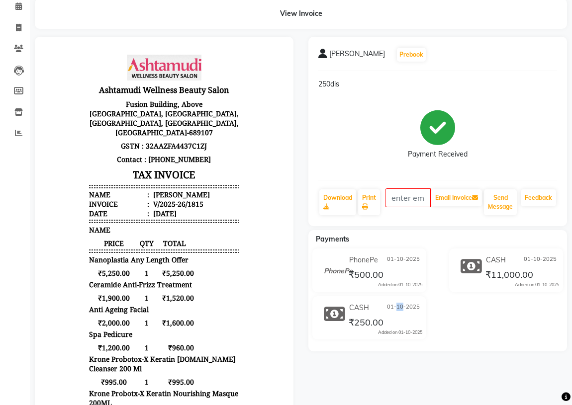
click at [402, 307] on span "01-10-2025" at bounding box center [403, 308] width 33 height 10
click at [330, 80] on p "250dis" at bounding box center [437, 84] width 239 height 10
click at [492, 264] on span "CASH" at bounding box center [496, 260] width 20 height 10
drag, startPoint x: 358, startPoint y: 277, endPoint x: 516, endPoint y: 382, distance: 190.1
click at [526, 388] on div "anakha Prebook 250dis Payment Received Download Print Email Invoice Send Messag…" at bounding box center [438, 356] width 274 height 638
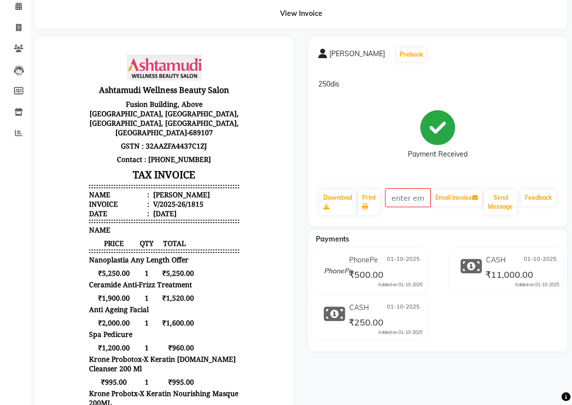
click at [347, 242] on span "Payments" at bounding box center [332, 239] width 33 height 9
click at [471, 370] on div "anakha Prebook 250dis Payment Received Download Print Email Invoice Send Messag…" at bounding box center [438, 356] width 274 height 638
click at [16, 132] on icon at bounding box center [18, 132] width 7 height 7
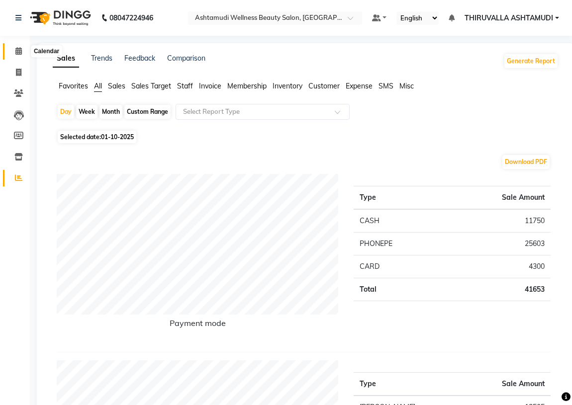
click at [20, 49] on icon at bounding box center [18, 50] width 6 height 7
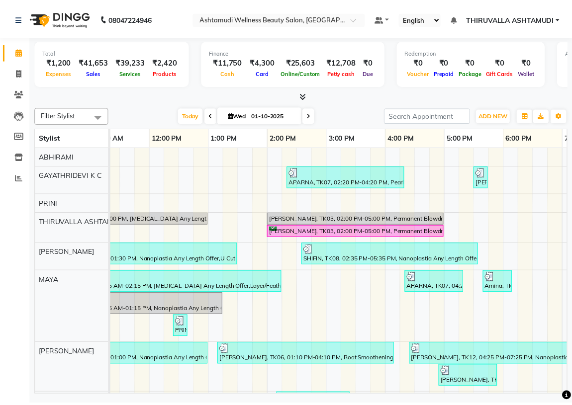
scroll to position [0, 141]
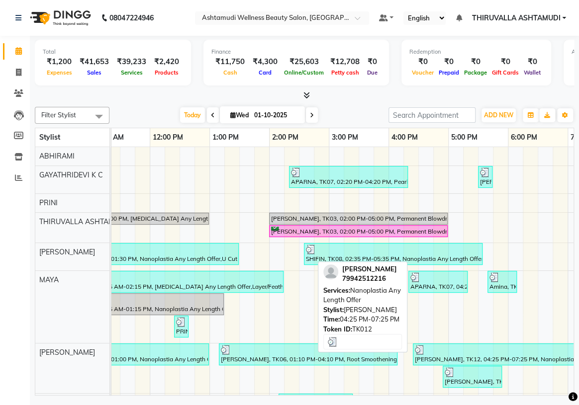
click at [437, 356] on div "[PERSON_NAME], TK12, 04:25 PM-07:25 PM, Nanoplastia Any Length Offer" at bounding box center [502, 354] width 177 height 19
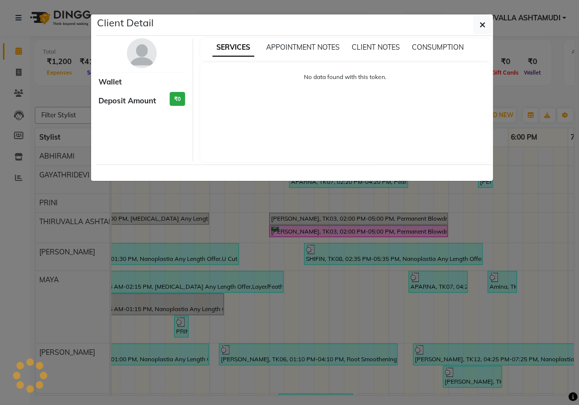
select select "3"
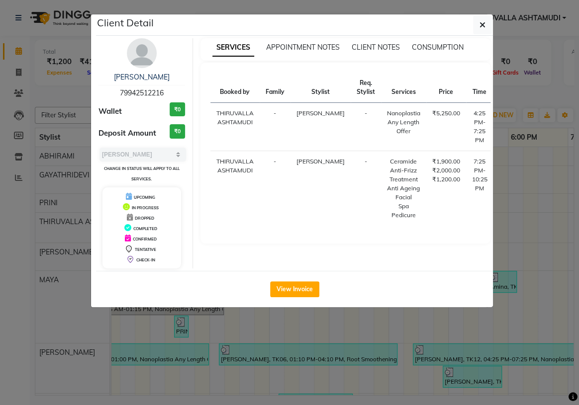
click at [302, 287] on button "View Invoice" at bounding box center [294, 290] width 49 height 16
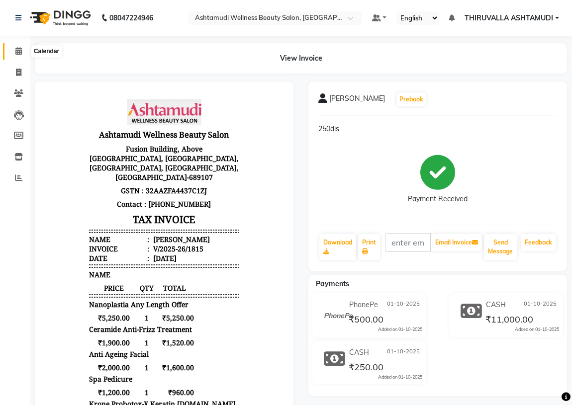
click at [20, 50] on icon at bounding box center [18, 50] width 6 height 7
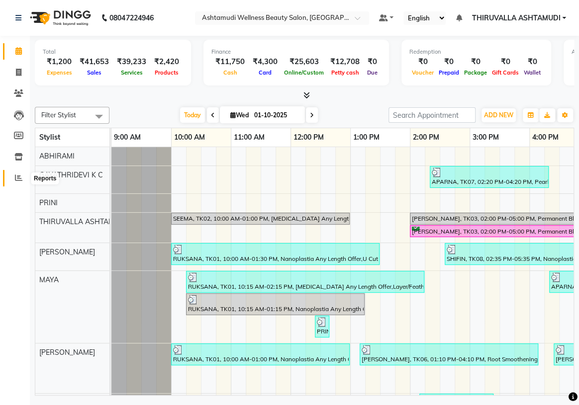
click at [20, 177] on icon at bounding box center [18, 177] width 7 height 7
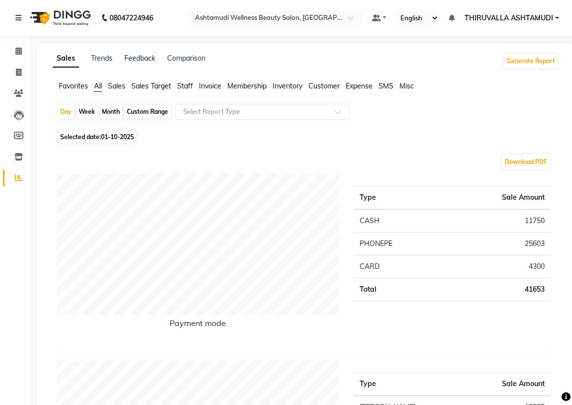
click at [177, 63] on div "Comparison" at bounding box center [186, 61] width 38 height 16
click at [193, 56] on link "Comparison" at bounding box center [186, 58] width 38 height 9
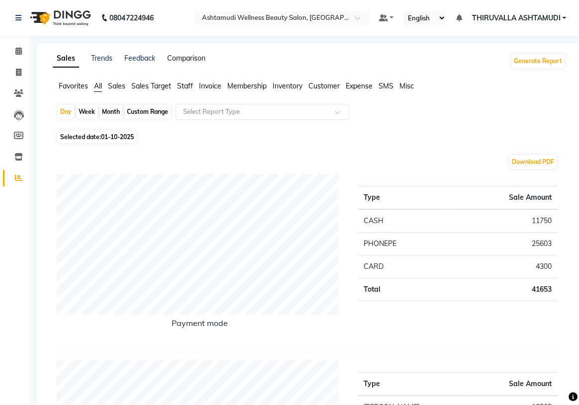
select select "single_date"
select select "single_date_dash"
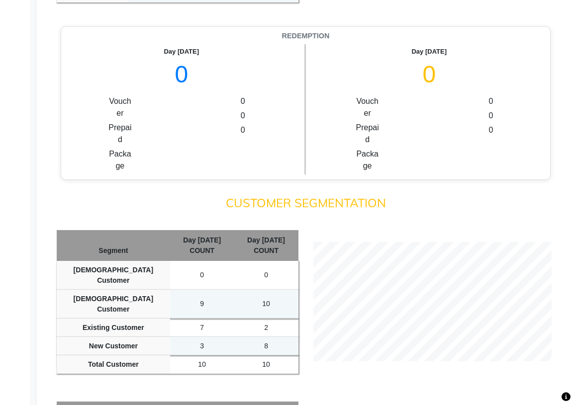
scroll to position [678, 0]
